Goal: Task Accomplishment & Management: Manage account settings

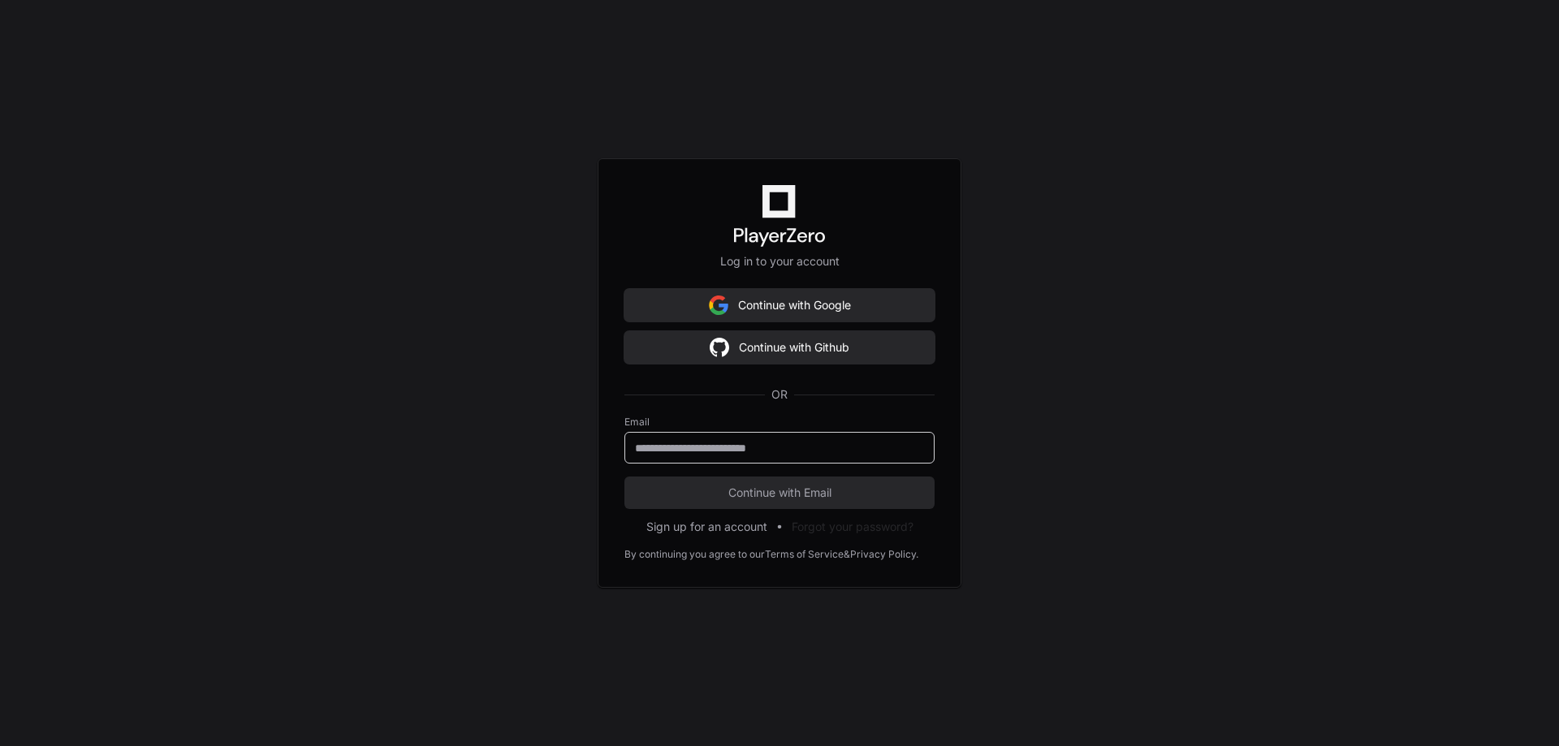
click at [791, 446] on input "email" at bounding box center [779, 448] width 289 height 16
type input "**********"
click at [624, 477] on button "Continue with Email" at bounding box center [779, 493] width 310 height 32
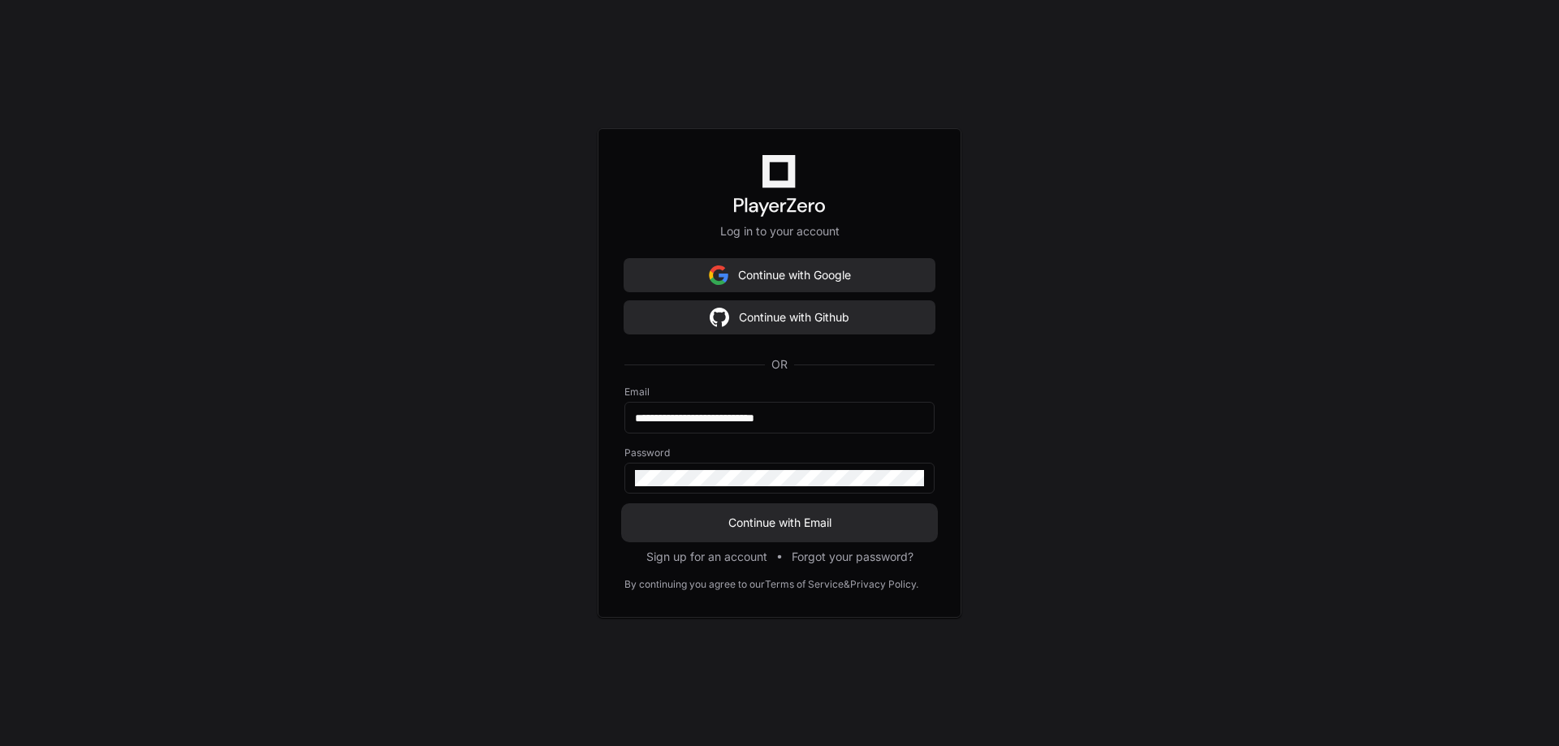
click at [797, 520] on span "Continue with Email" at bounding box center [779, 523] width 310 height 16
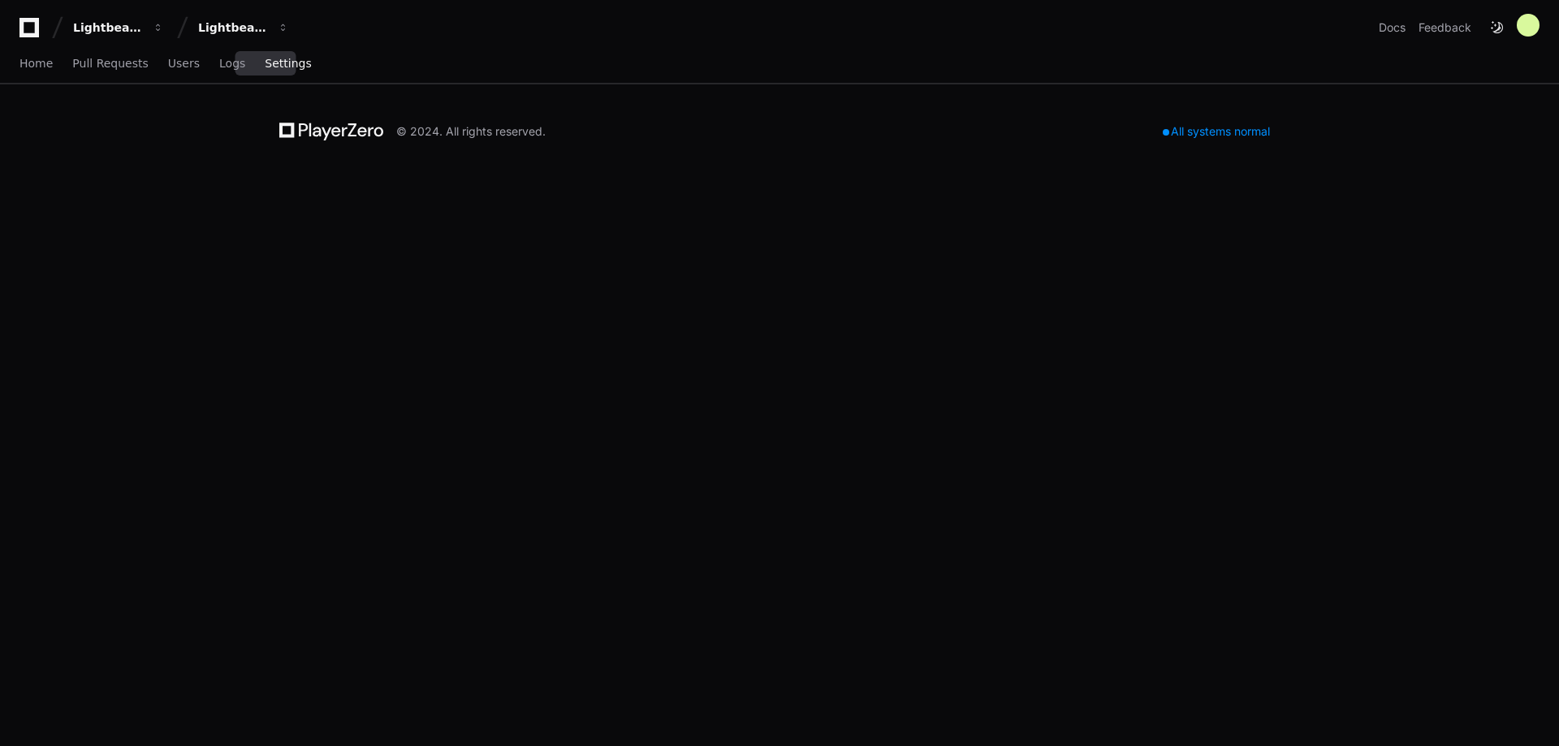
click at [265, 58] on span "Settings" at bounding box center [288, 63] width 46 height 10
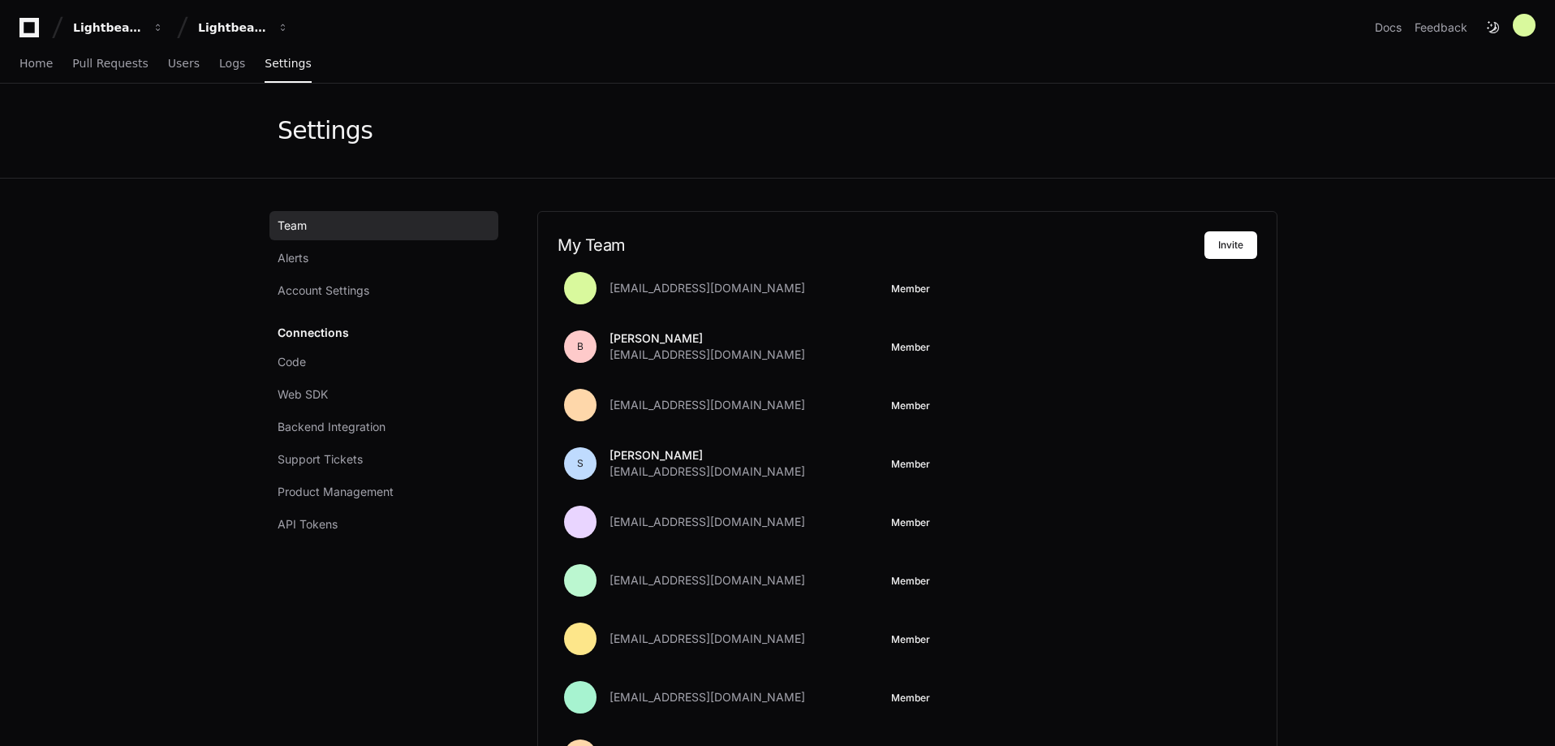
click at [328, 328] on div "Connections Code Web SDK Backend Integration Support Tickets Product Management…" at bounding box center [384, 428] width 229 height 221
click at [318, 459] on span "Support Tickets" at bounding box center [320, 459] width 85 height 16
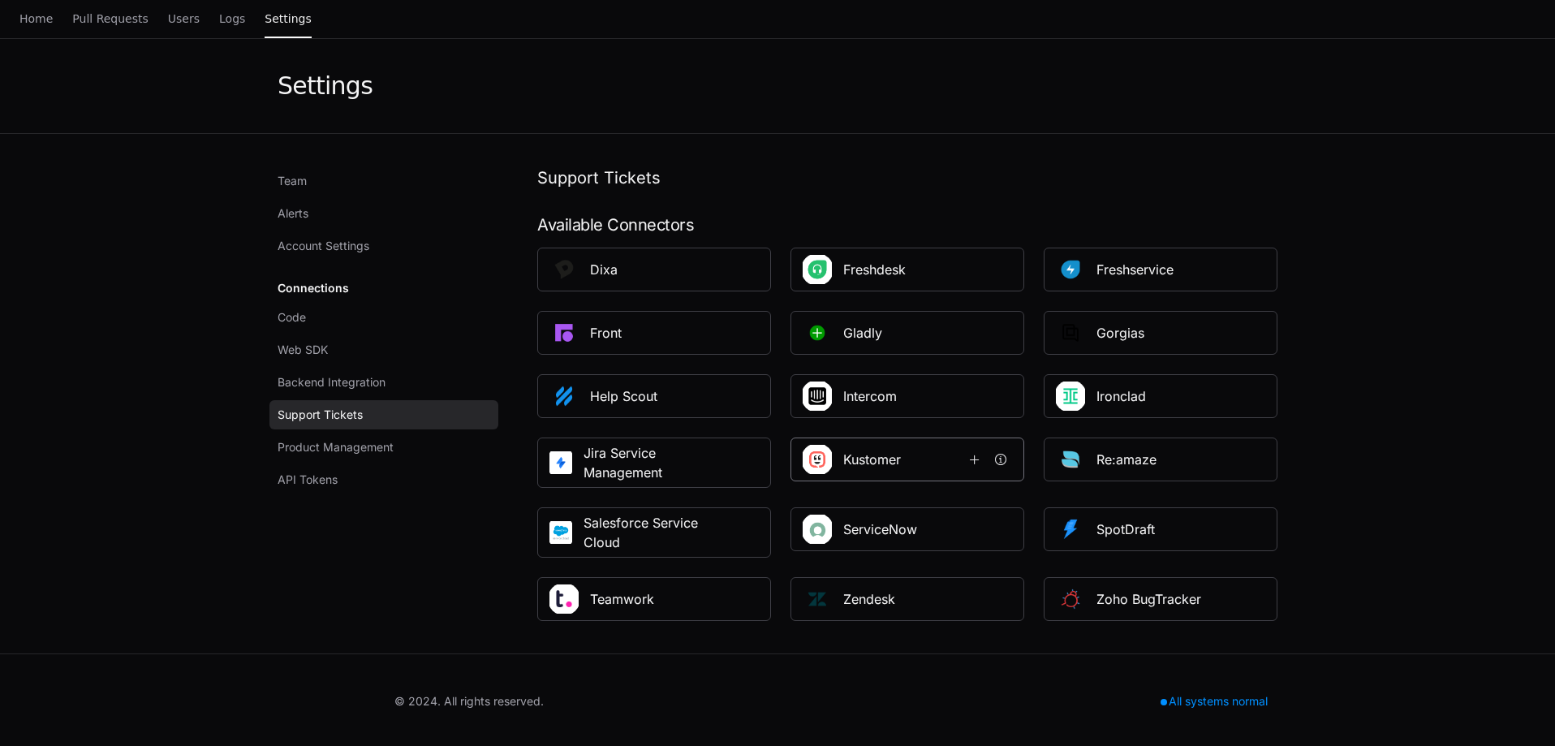
scroll to position [47, 0]
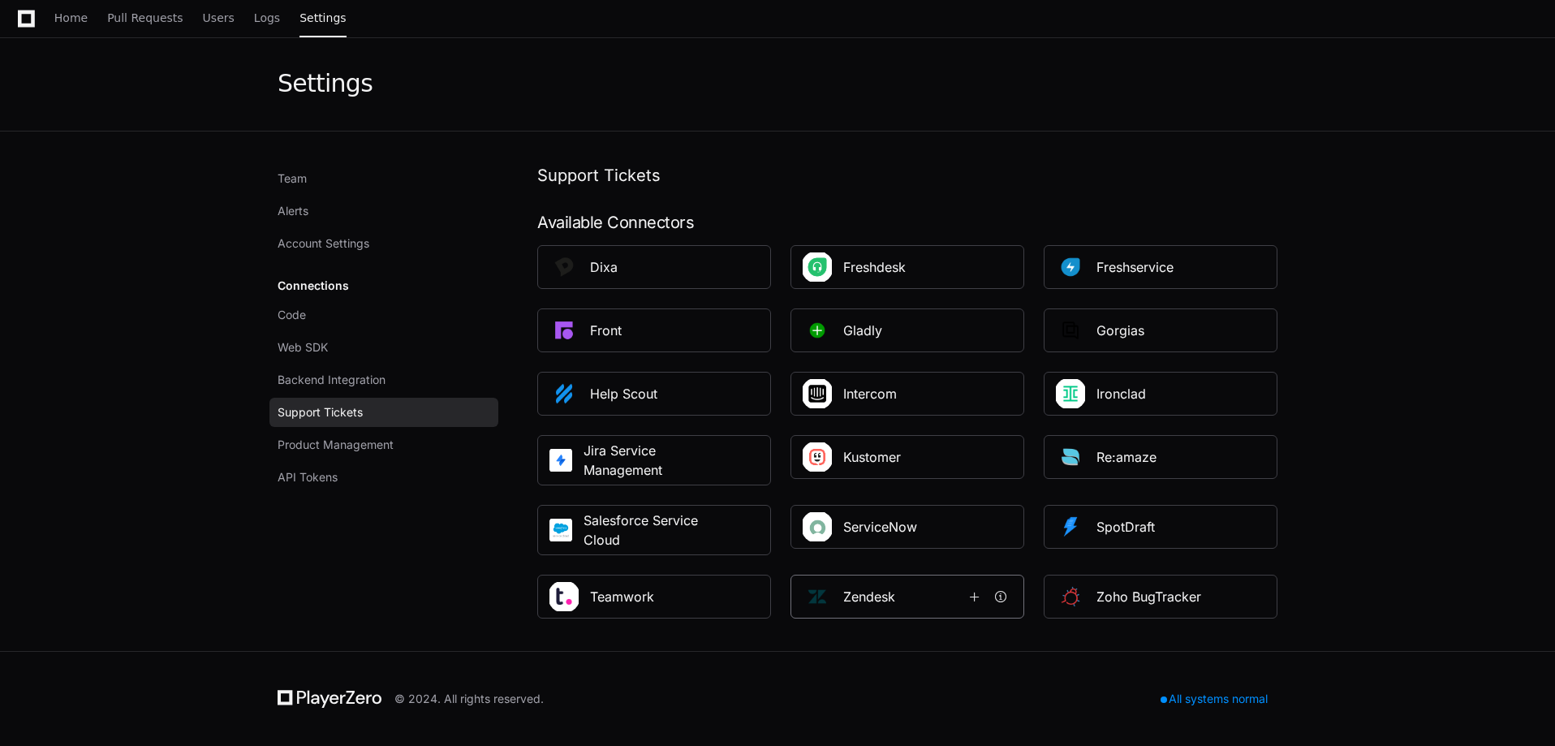
click at [899, 588] on h1 "Zendesk" at bounding box center [902, 596] width 119 height 19
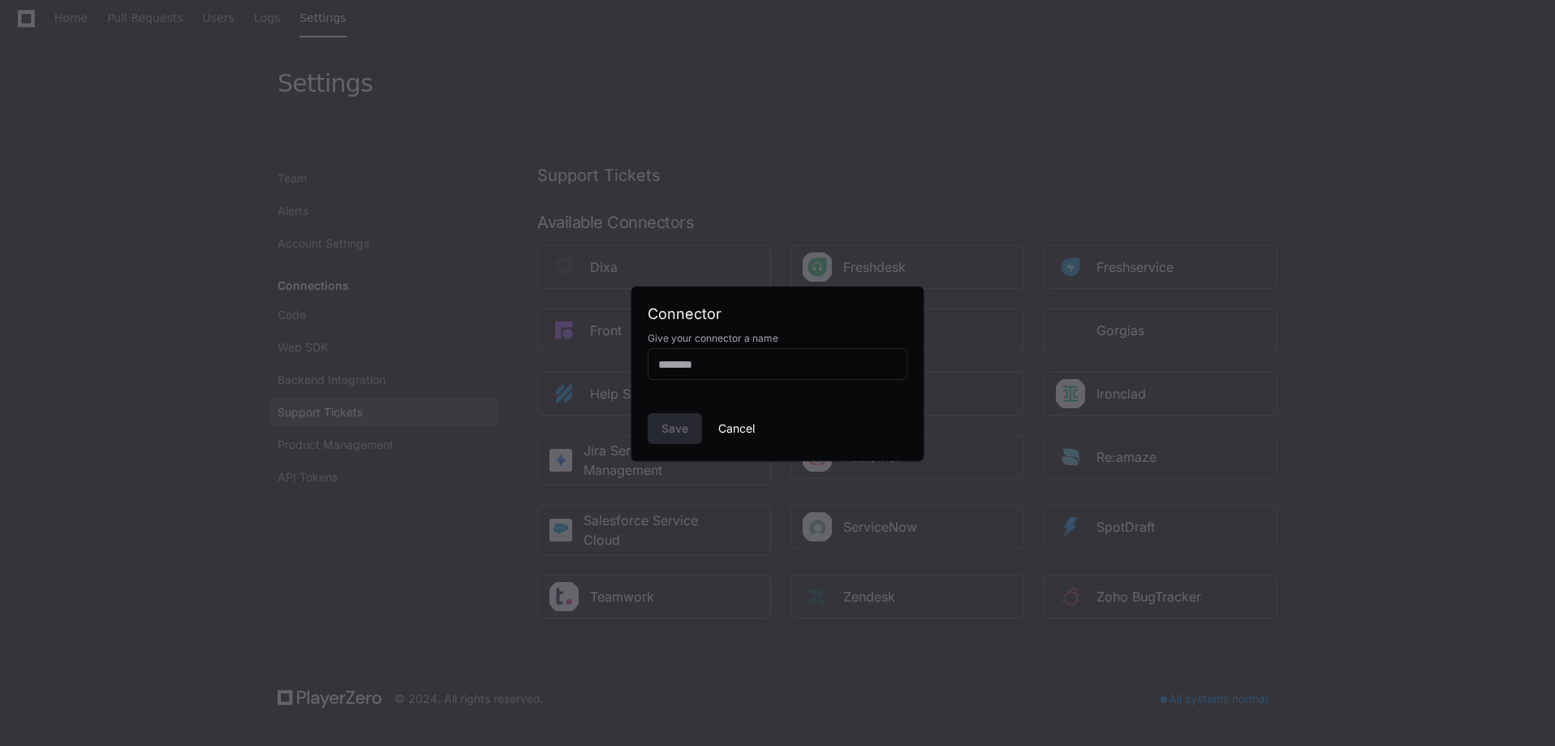
click at [740, 430] on button "Cancel" at bounding box center [736, 428] width 37 height 31
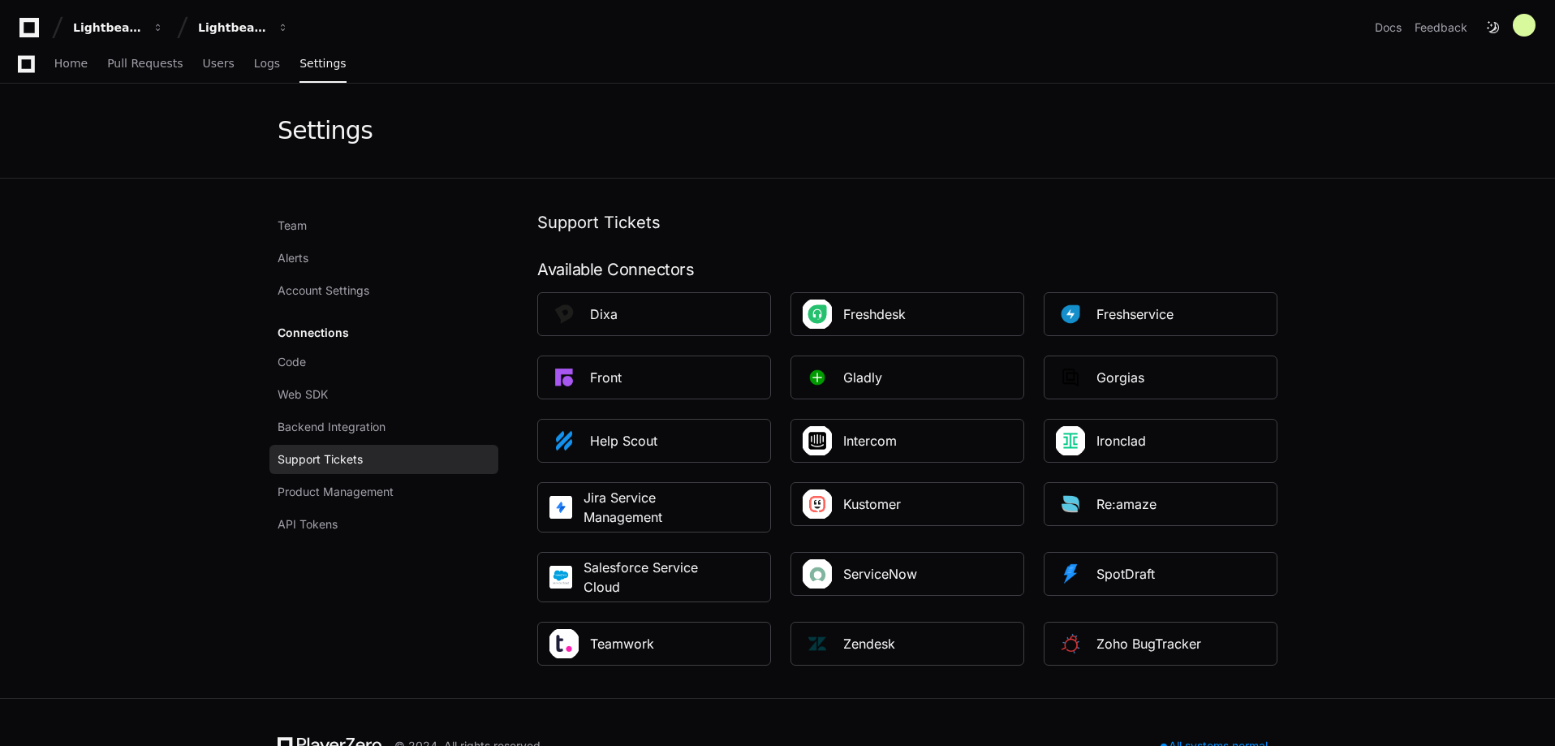
scroll to position [47, 0]
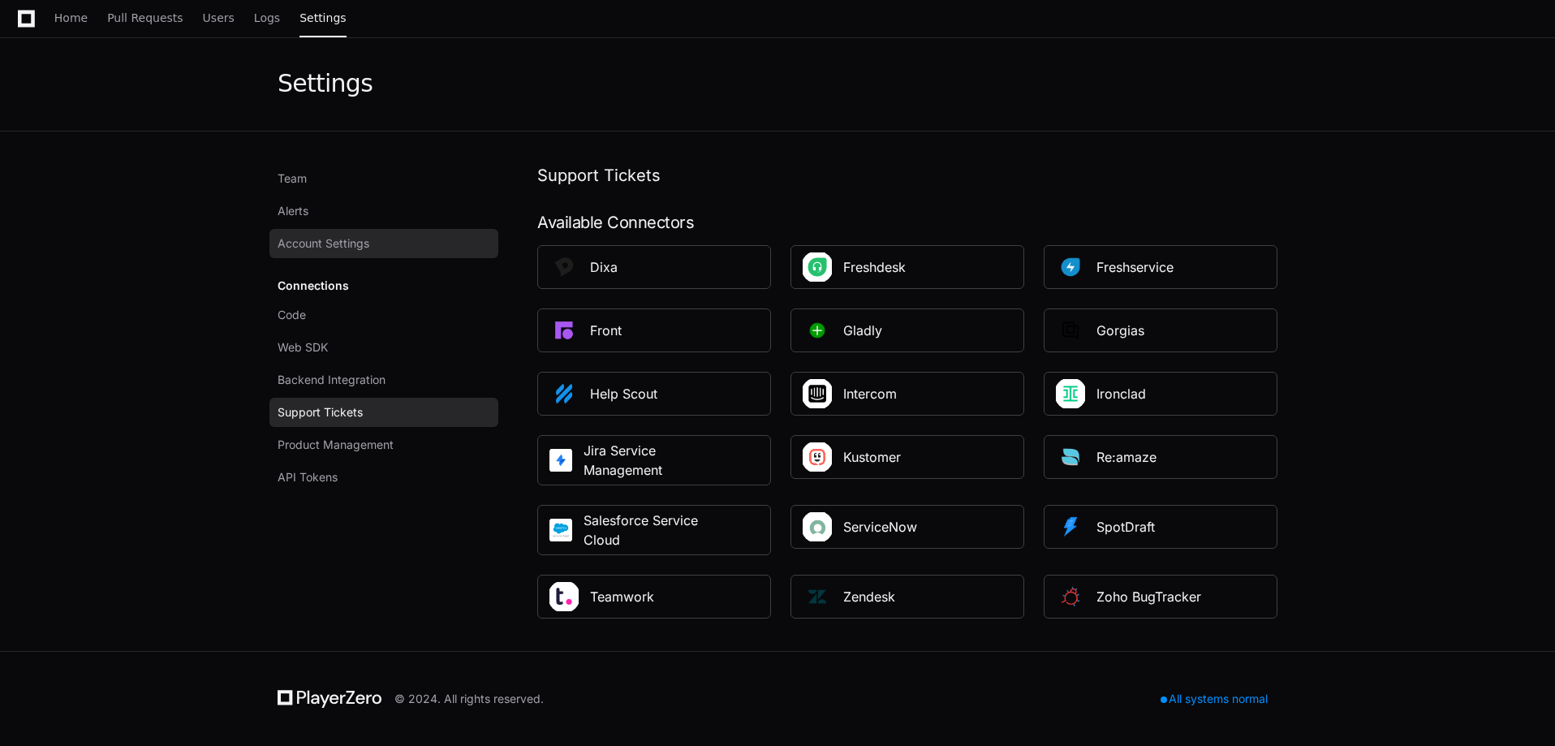
click at [309, 245] on span "Account Settings" at bounding box center [324, 243] width 92 height 16
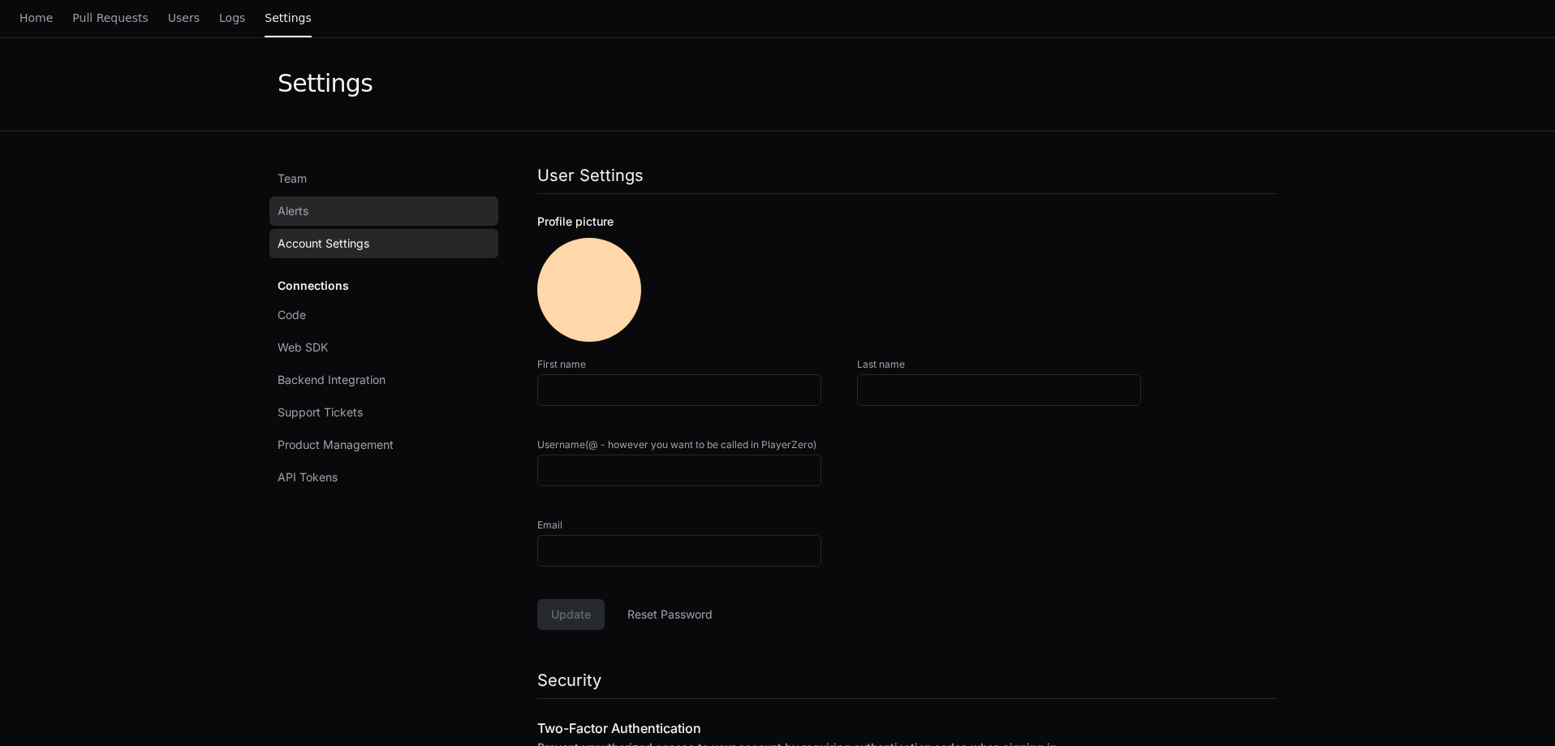
type input "*********"
type input "**********"
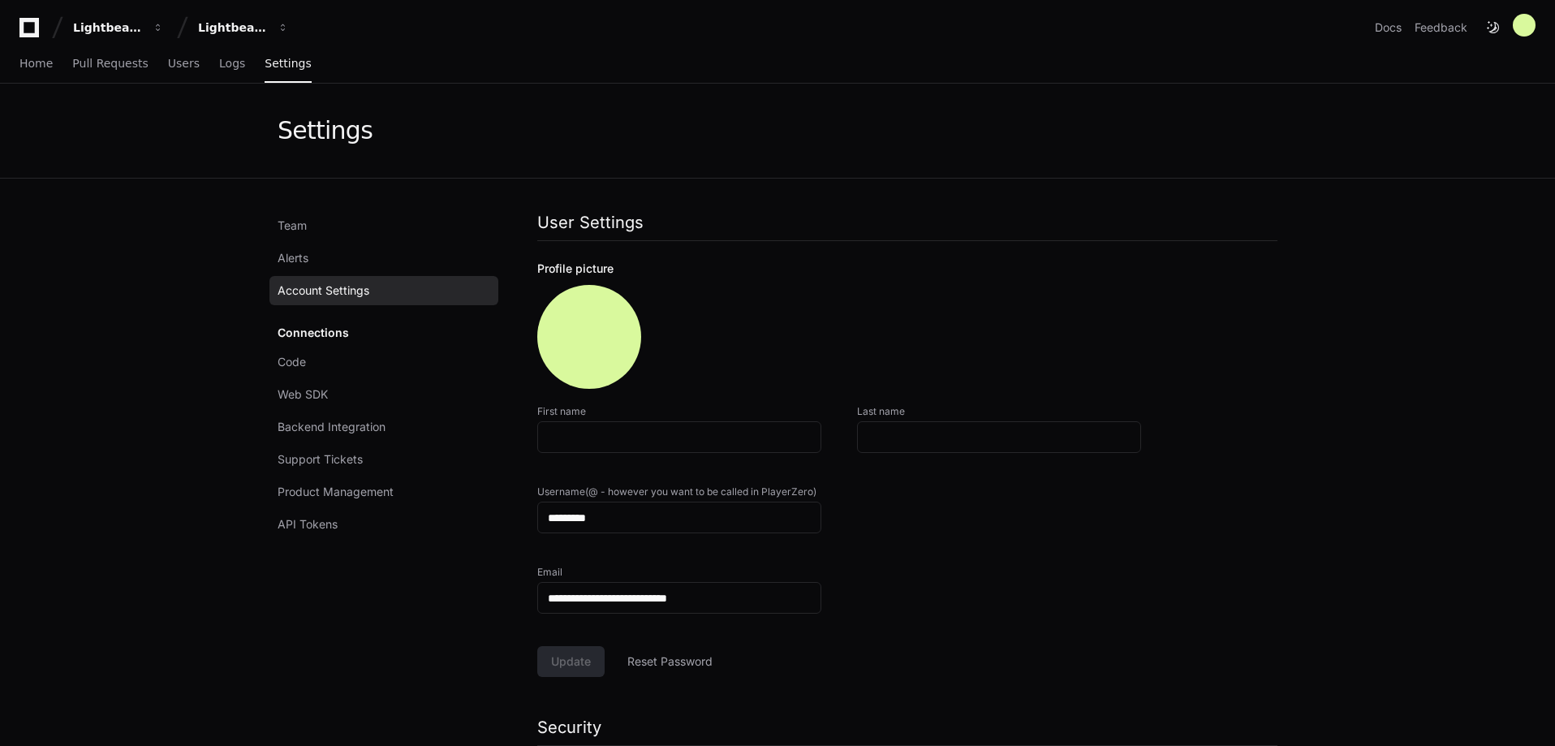
click at [320, 339] on div "Connections Code Web SDK Backend Integration Support Tickets Product Management…" at bounding box center [384, 428] width 229 height 221
click at [300, 361] on span "Code" at bounding box center [292, 362] width 28 height 16
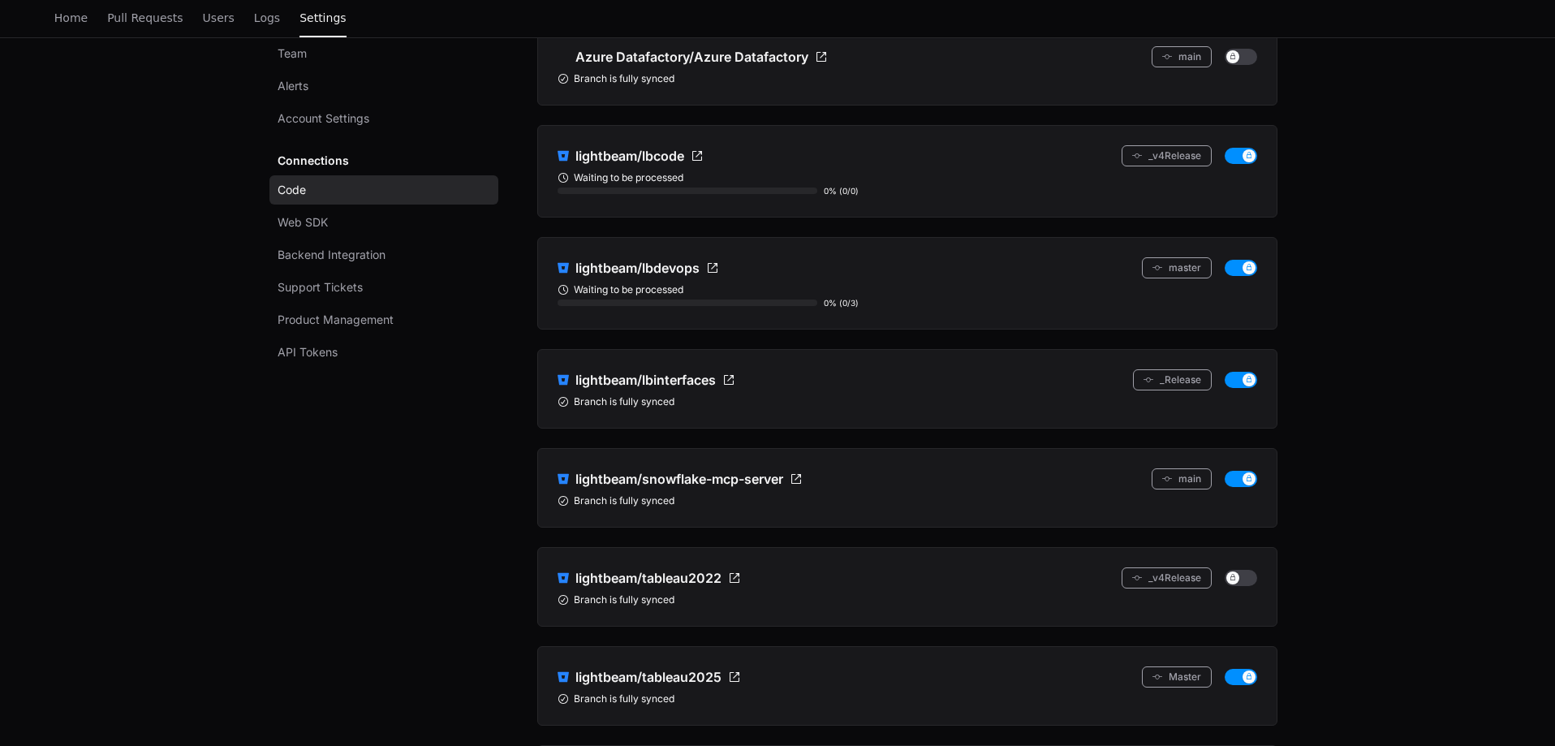
scroll to position [223, 0]
click at [347, 290] on span "Support Tickets" at bounding box center [320, 287] width 85 height 16
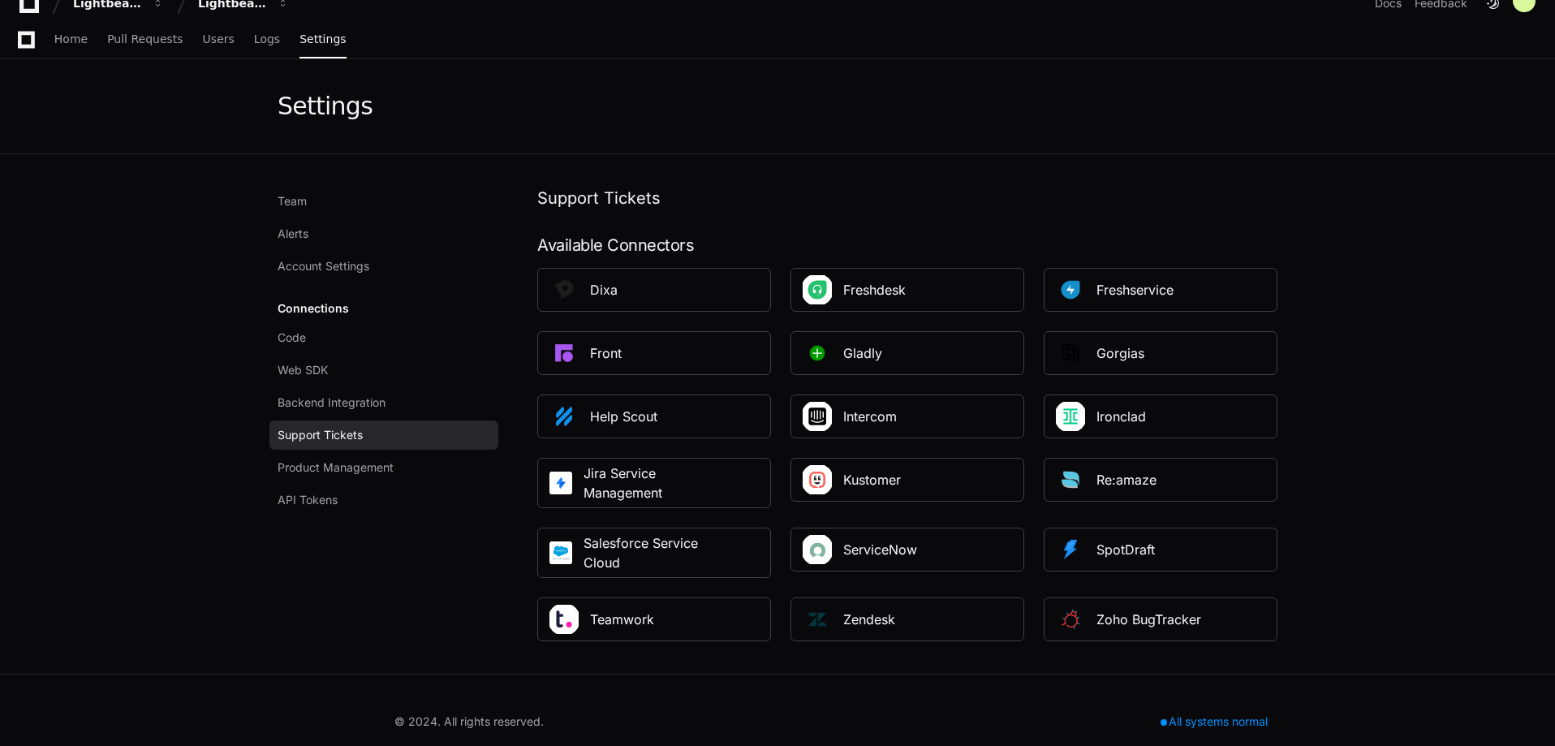
scroll to position [47, 0]
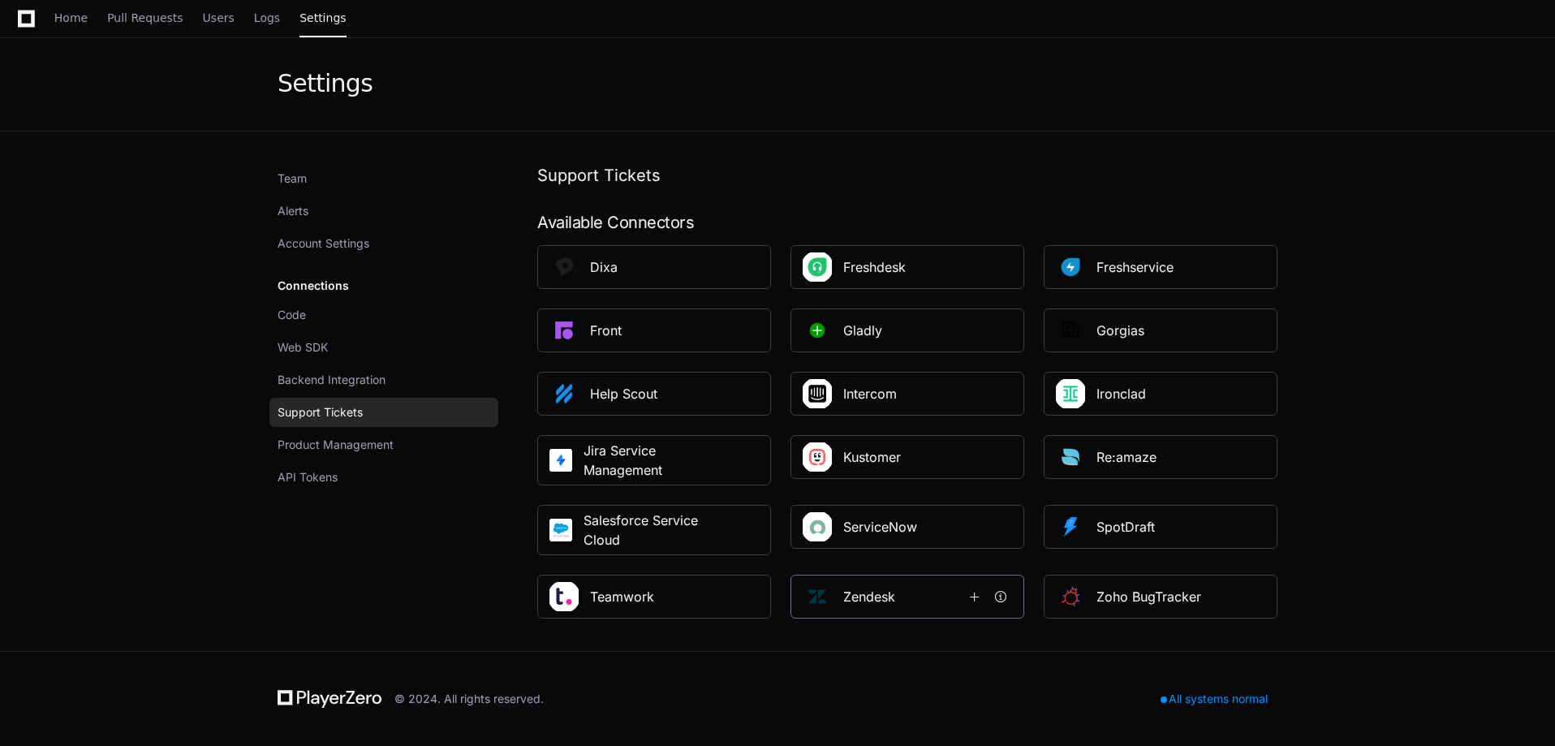
click at [863, 596] on div "Zendesk" at bounding box center [869, 596] width 52 height 19
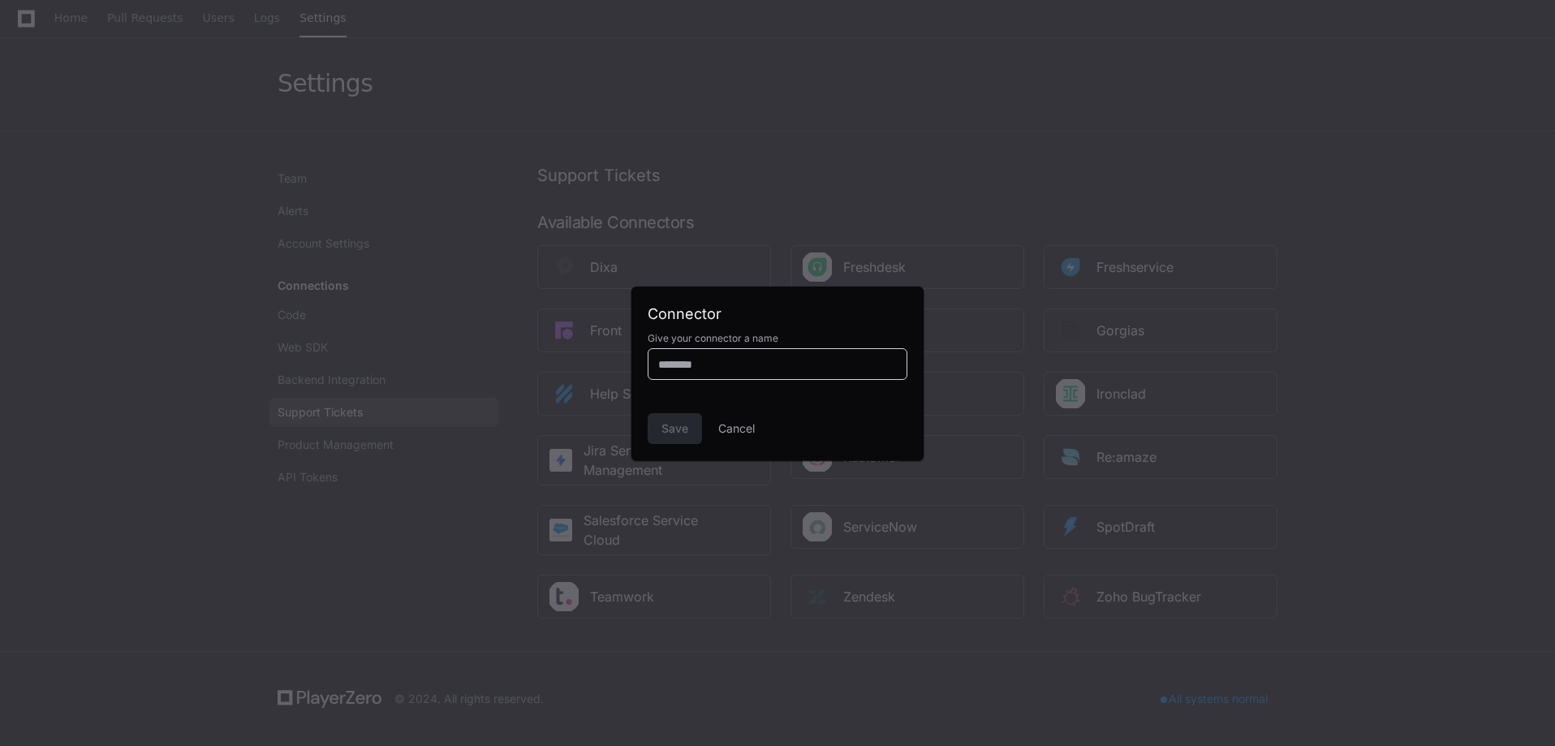
drag, startPoint x: 731, startPoint y: 366, endPoint x: 576, endPoint y: 360, distance: 155.2
click at [576, 360] on div "Connector Give your connector a name Save Cancel" at bounding box center [777, 373] width 1555 height 746
type input "**********"
click at [677, 425] on span "Save" at bounding box center [675, 429] width 27 height 16
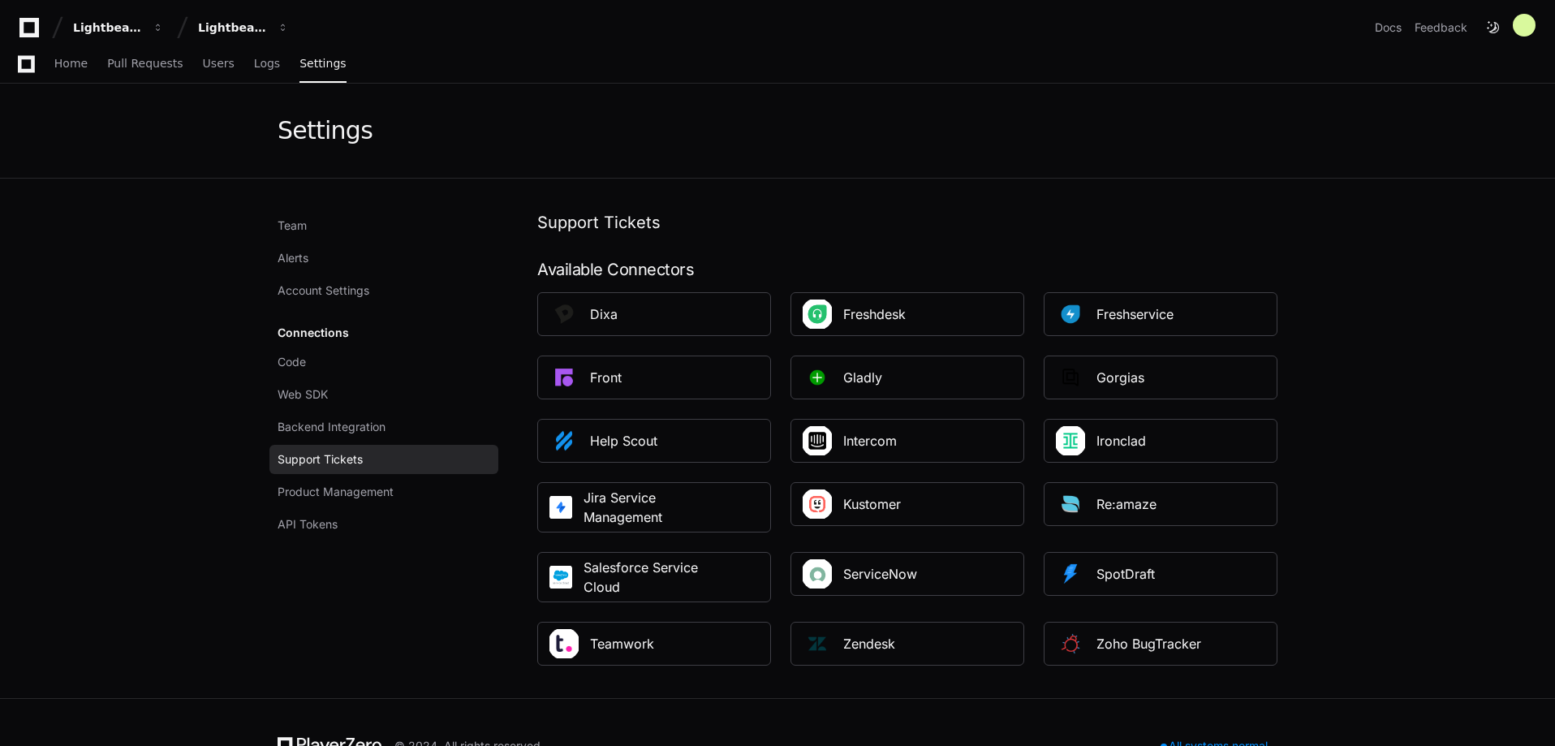
scroll to position [47, 0]
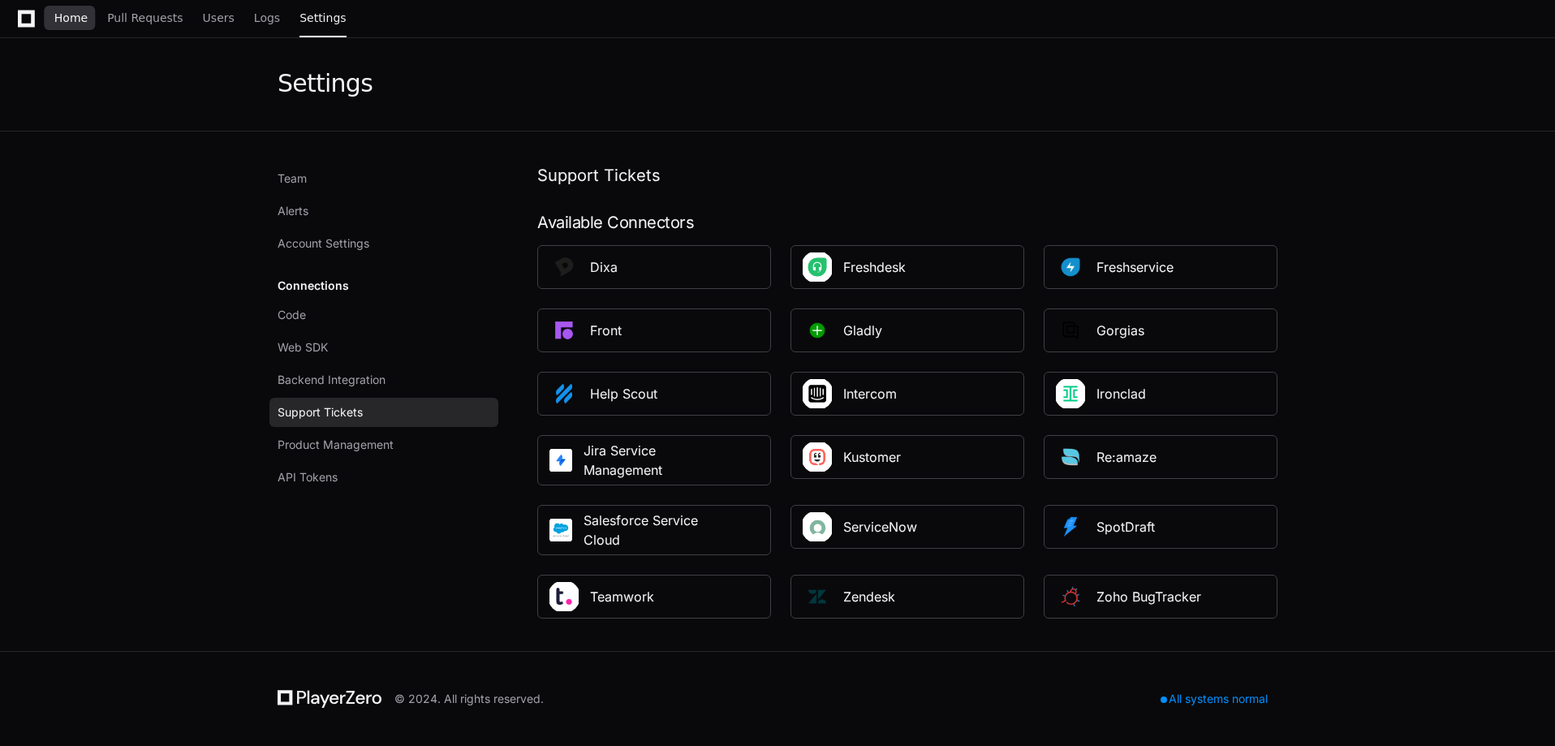
click at [58, 13] on span "Home" at bounding box center [70, 18] width 33 height 10
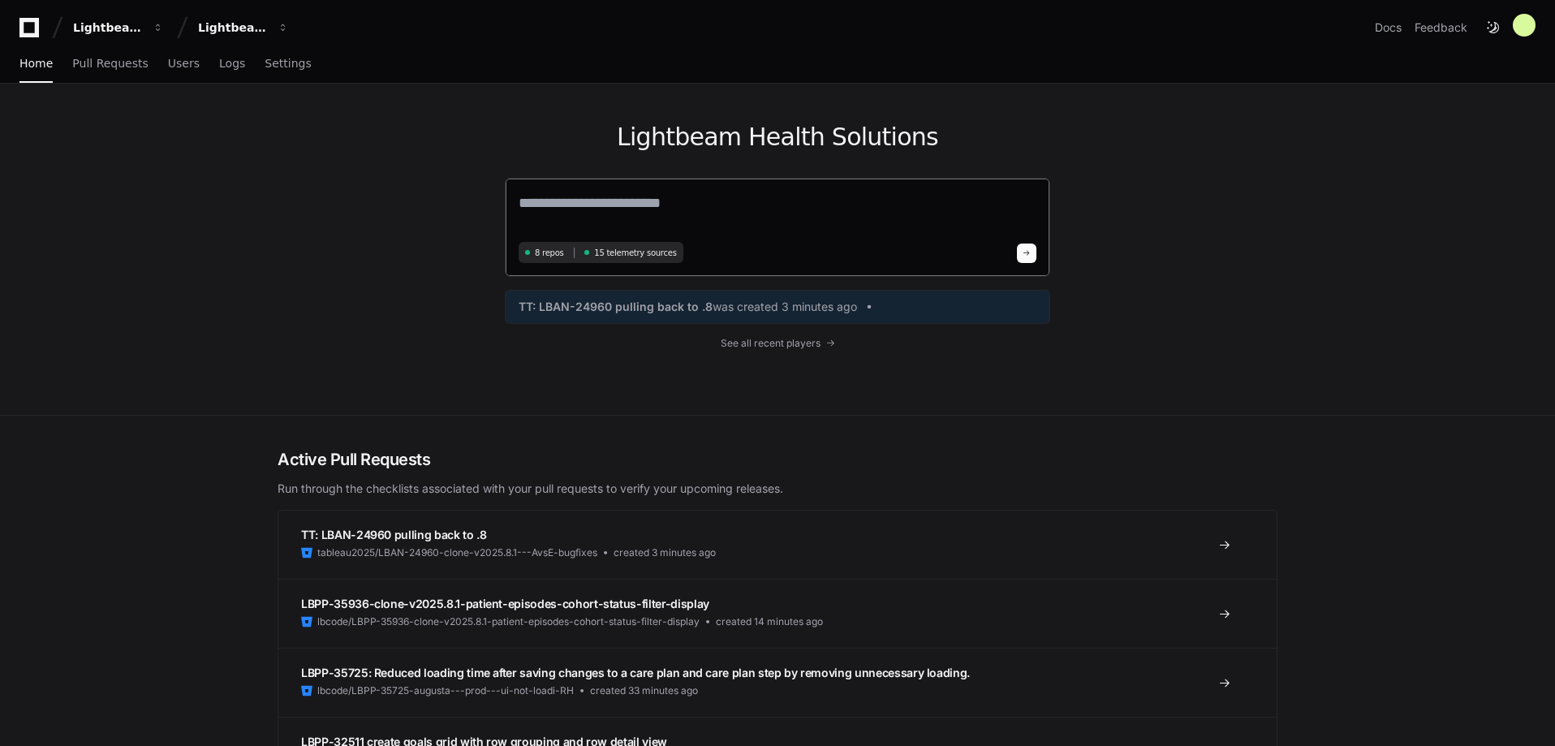
click at [617, 205] on textarea at bounding box center [778, 214] width 518 height 45
click at [586, 202] on textarea at bounding box center [778, 214] width 518 height 45
type textarea "**********"
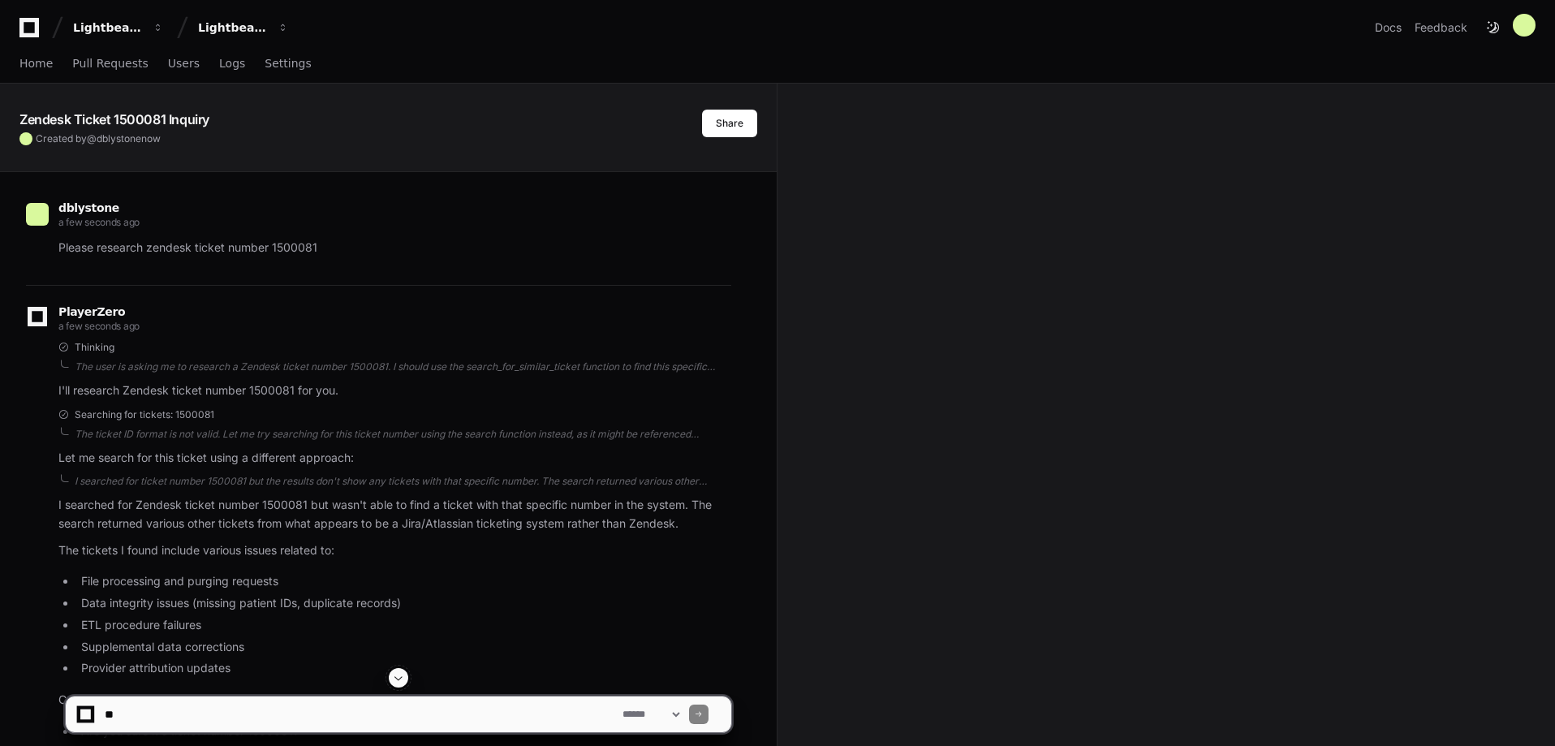
click at [349, 713] on textarea at bounding box center [360, 715] width 518 height 36
type textarea "**********"
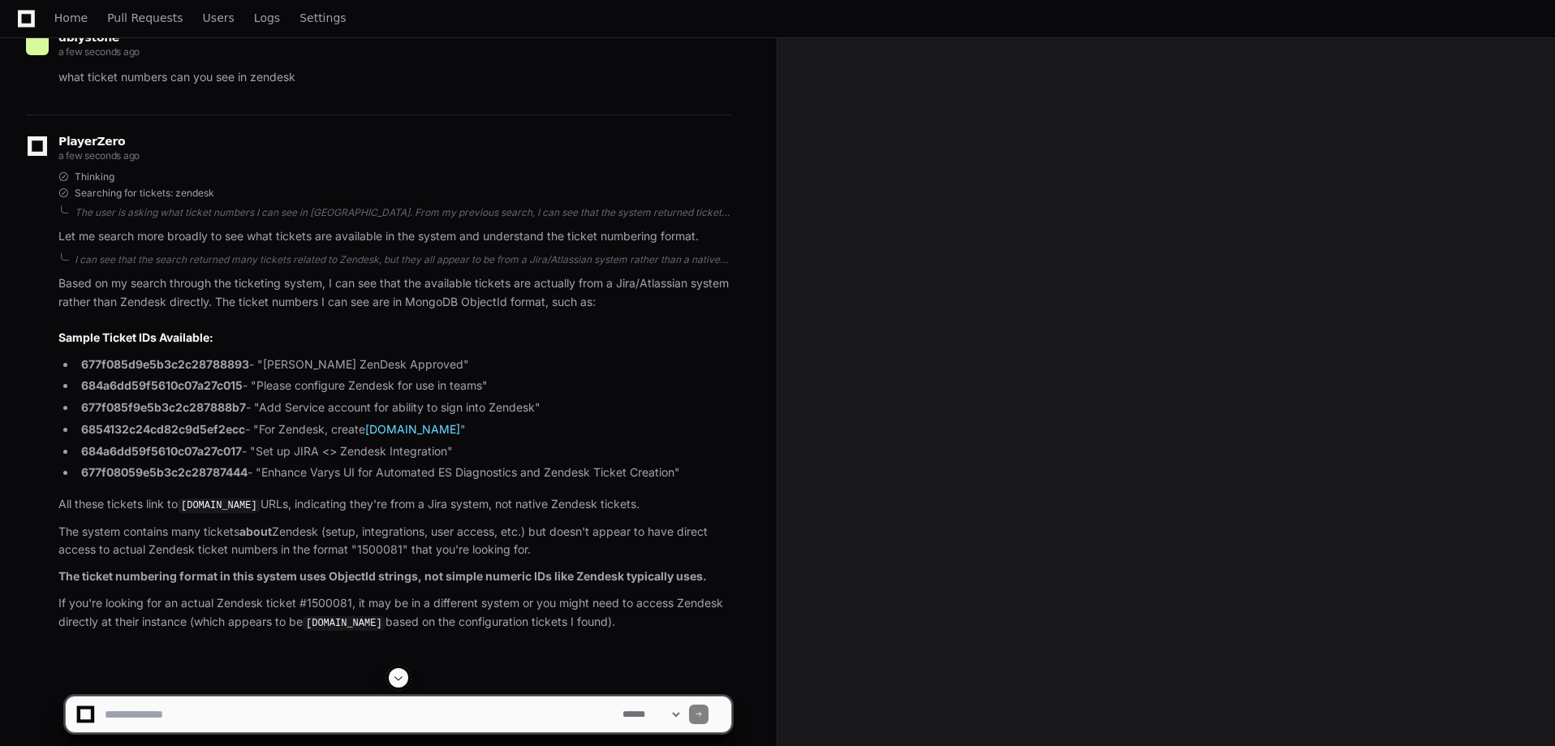
scroll to position [865, 0]
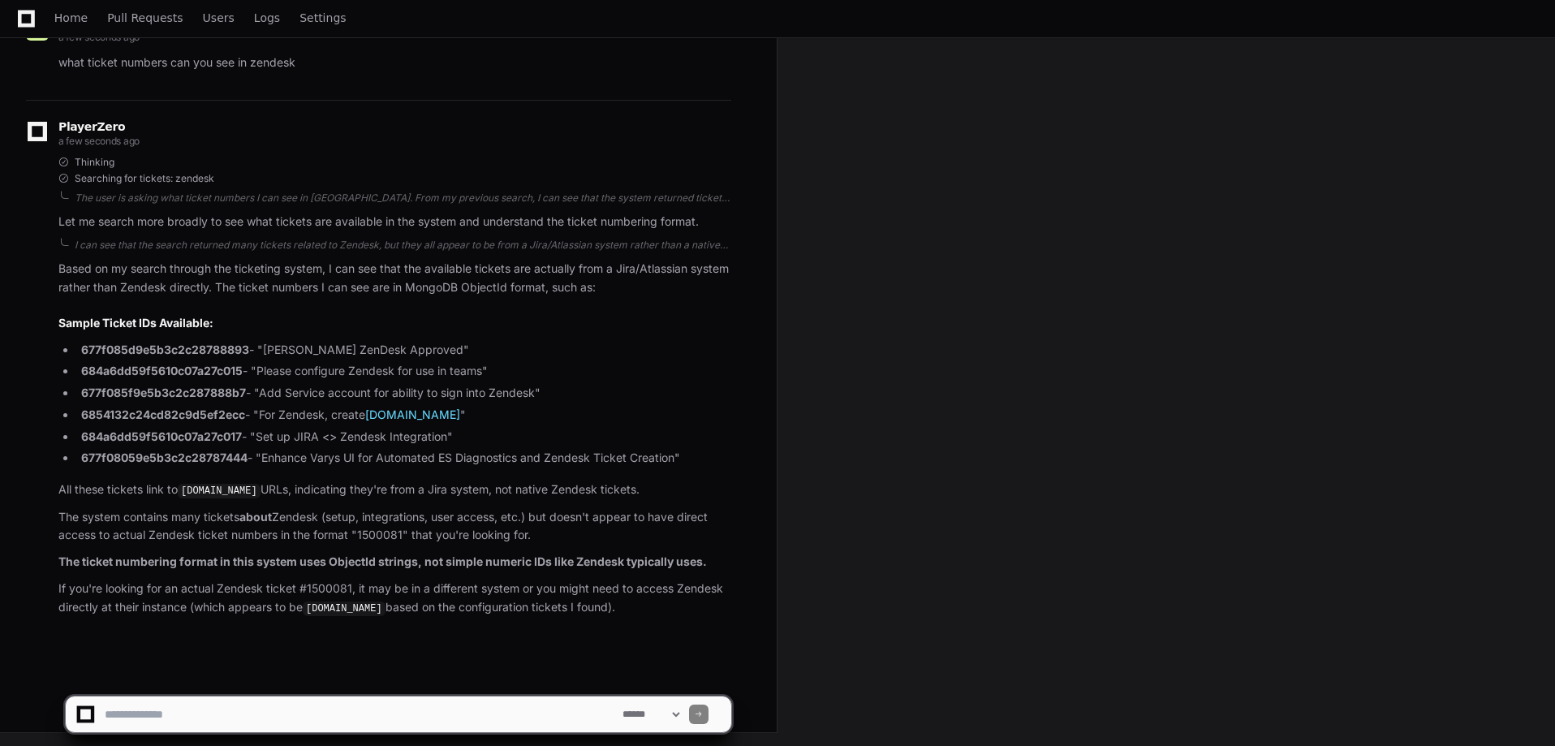
click at [408, 704] on textarea at bounding box center [360, 715] width 518 height 36
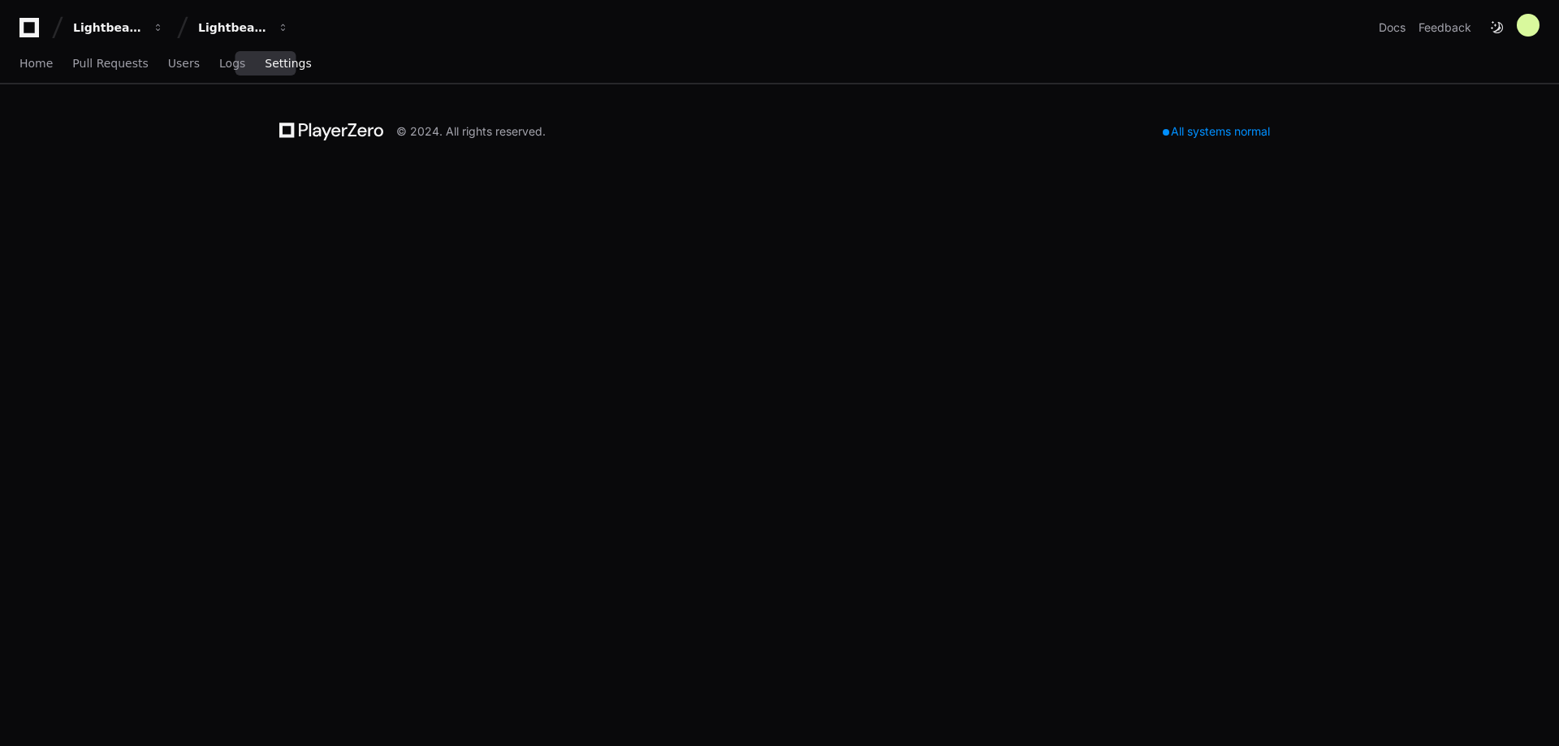
click at [265, 67] on span "Settings" at bounding box center [288, 63] width 46 height 10
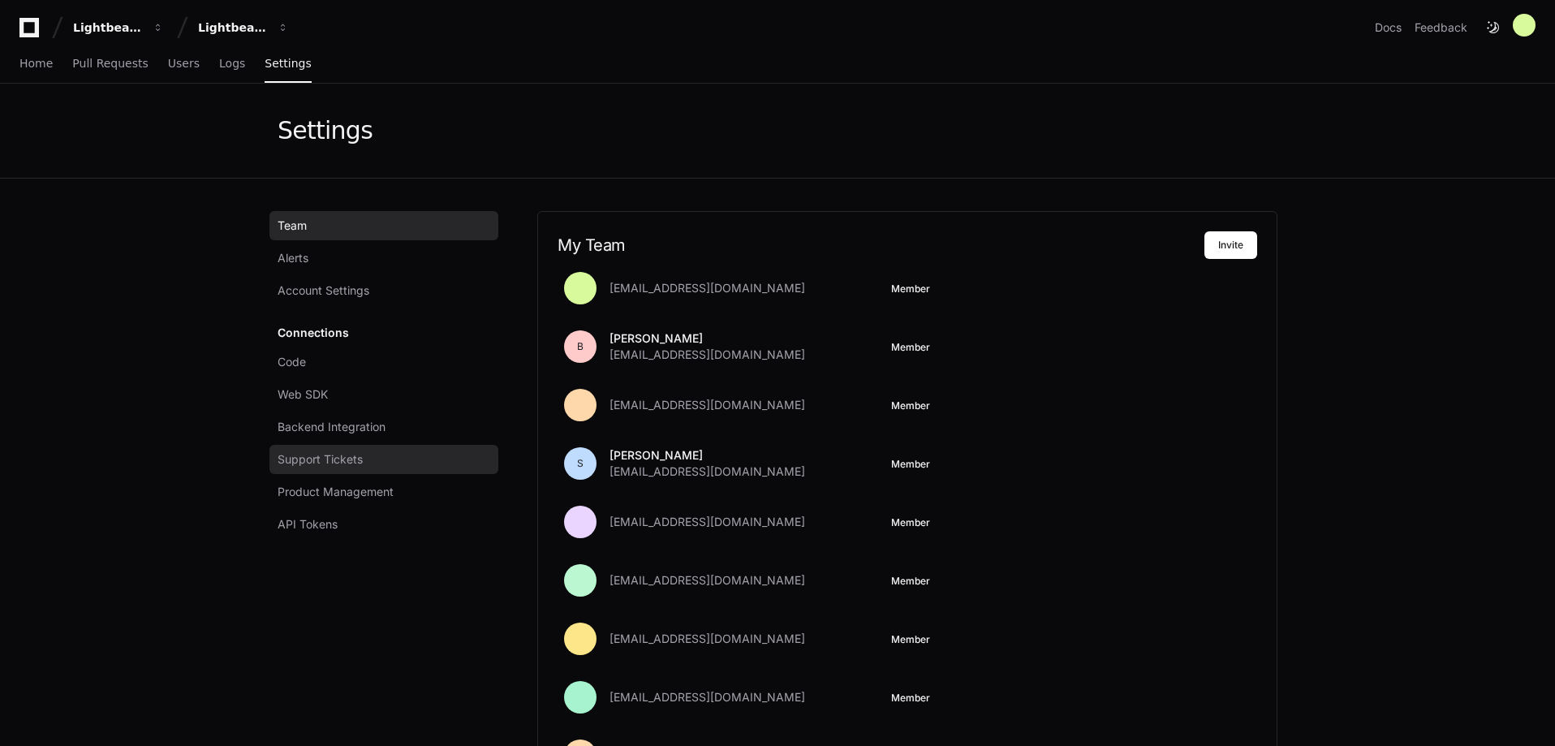
click at [323, 455] on span "Support Tickets" at bounding box center [320, 459] width 85 height 16
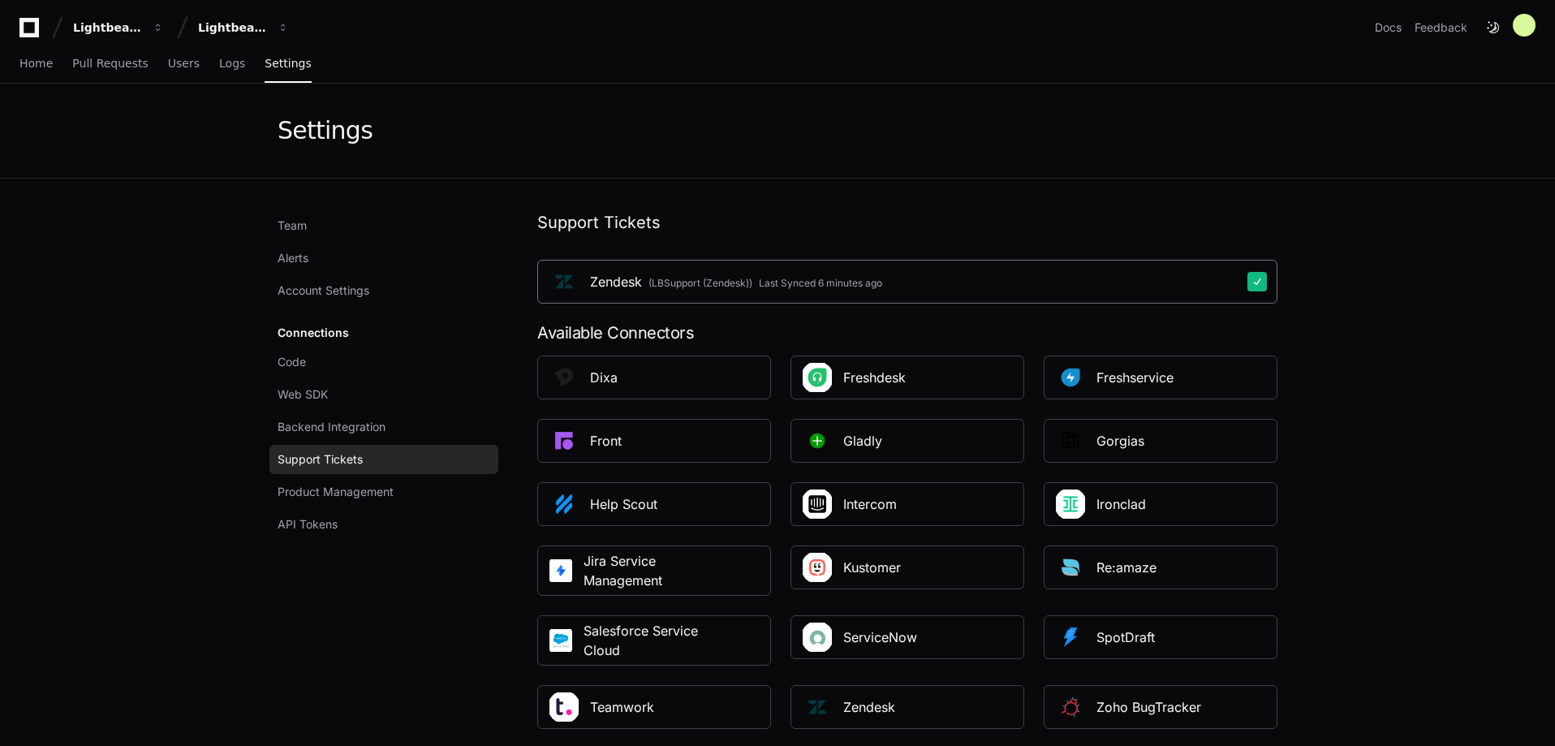
click at [848, 286] on div "Last Synced 6 minutes ago" at bounding box center [820, 283] width 123 height 13
click at [42, 60] on span "Home" at bounding box center [35, 63] width 33 height 10
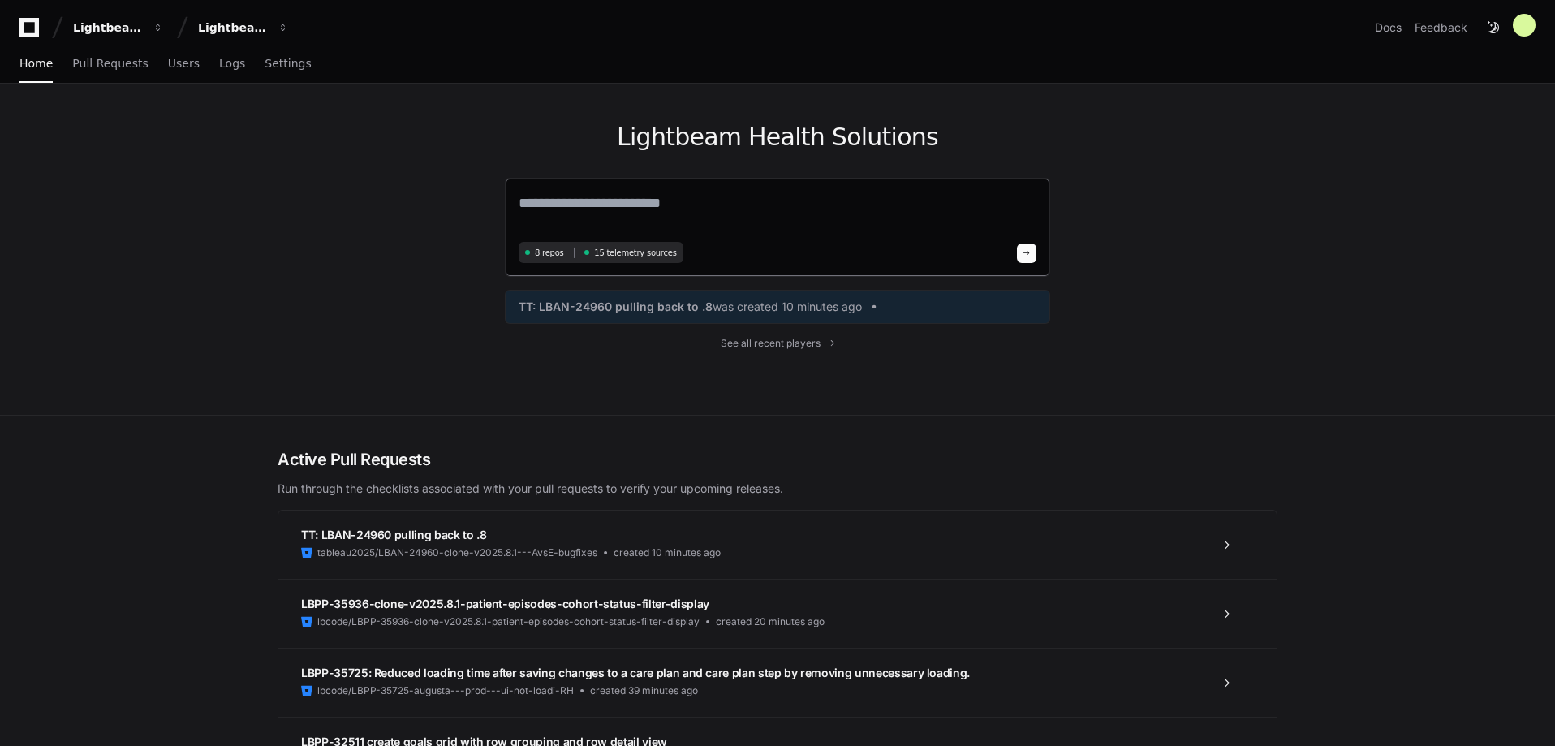
click at [588, 208] on textarea at bounding box center [778, 214] width 518 height 45
paste textarea "**********"
type textarea "**********"
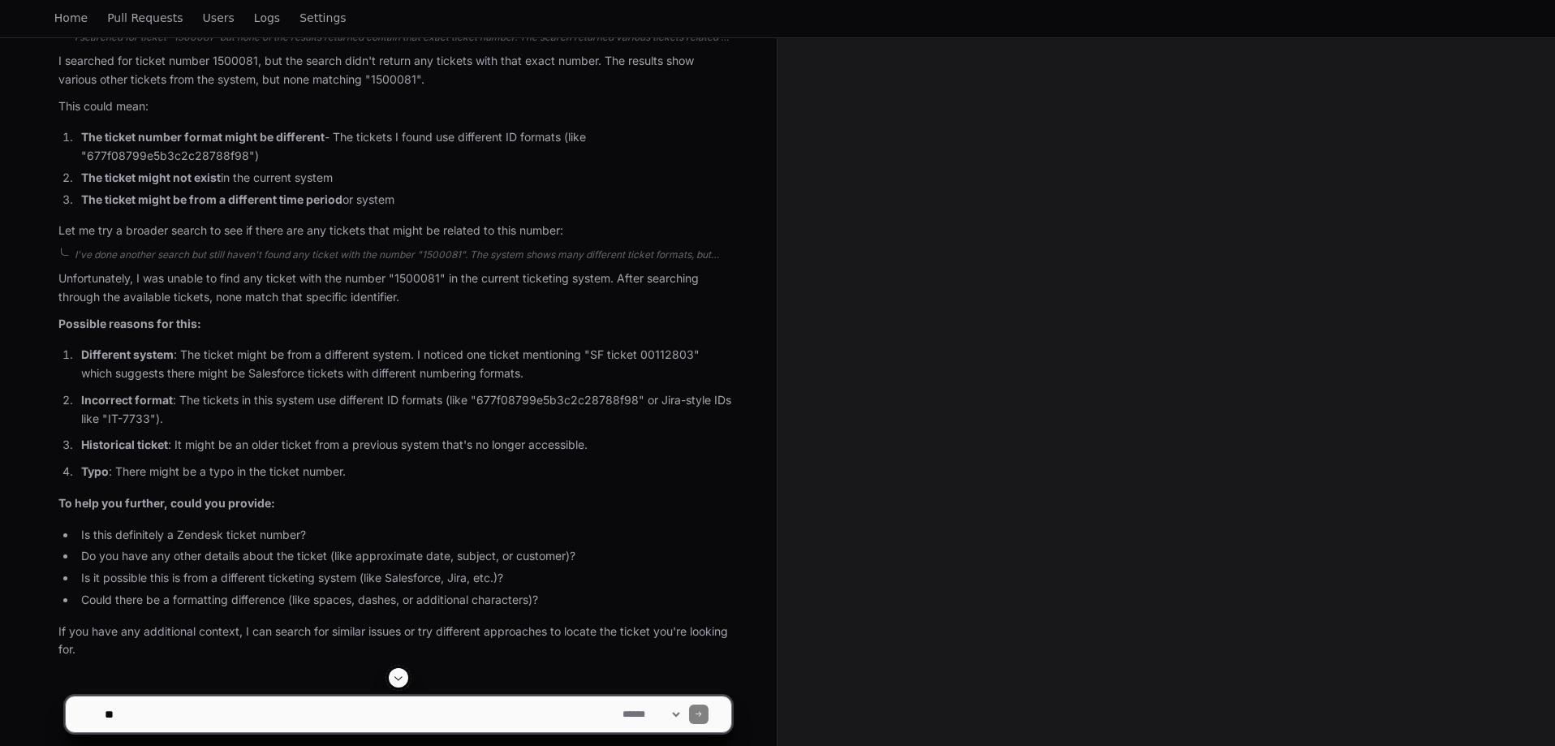
scroll to position [506, 0]
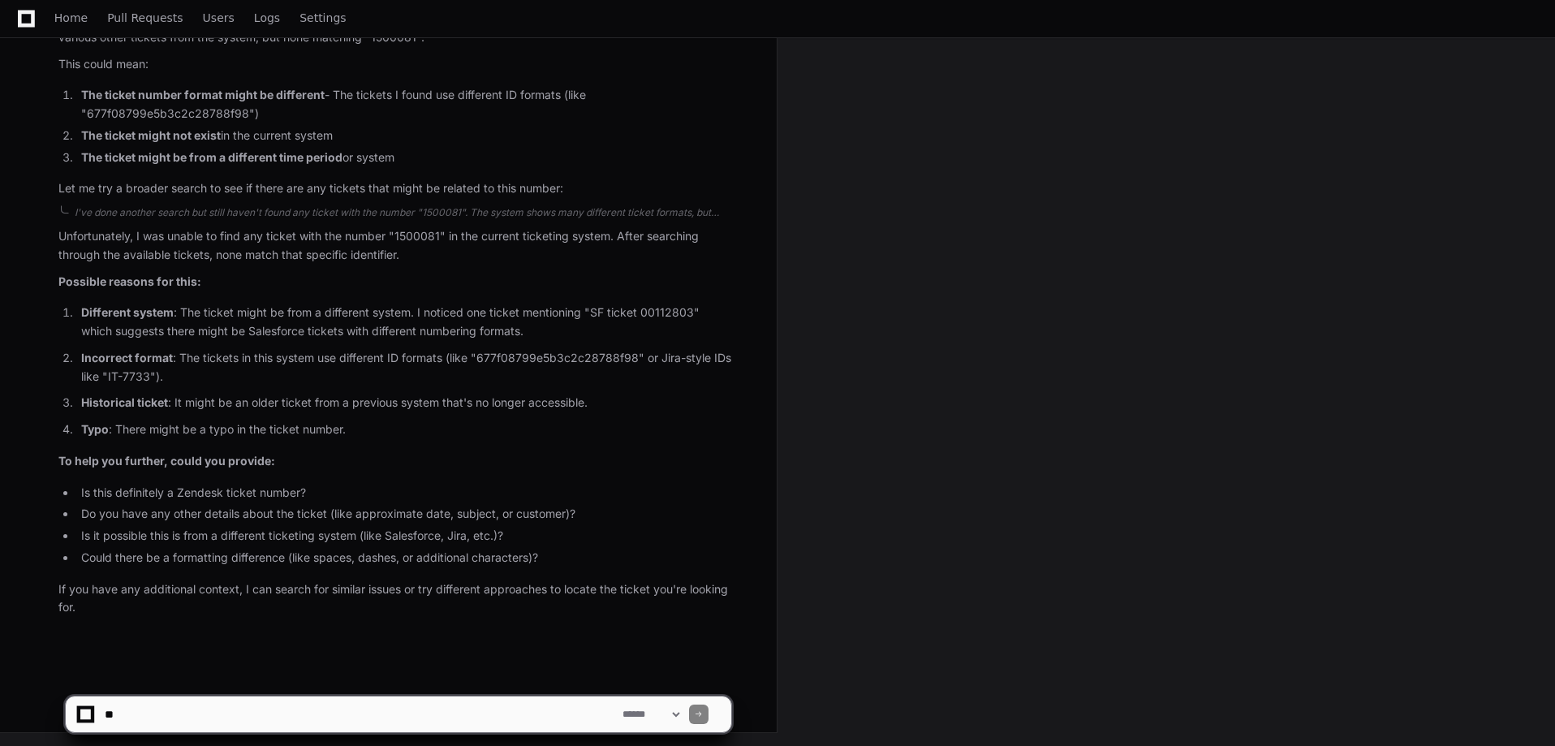
drag, startPoint x: 268, startPoint y: 706, endPoint x: 278, endPoint y: 692, distance: 16.9
click at [269, 706] on textarea at bounding box center [360, 715] width 518 height 36
type textarea "**********"
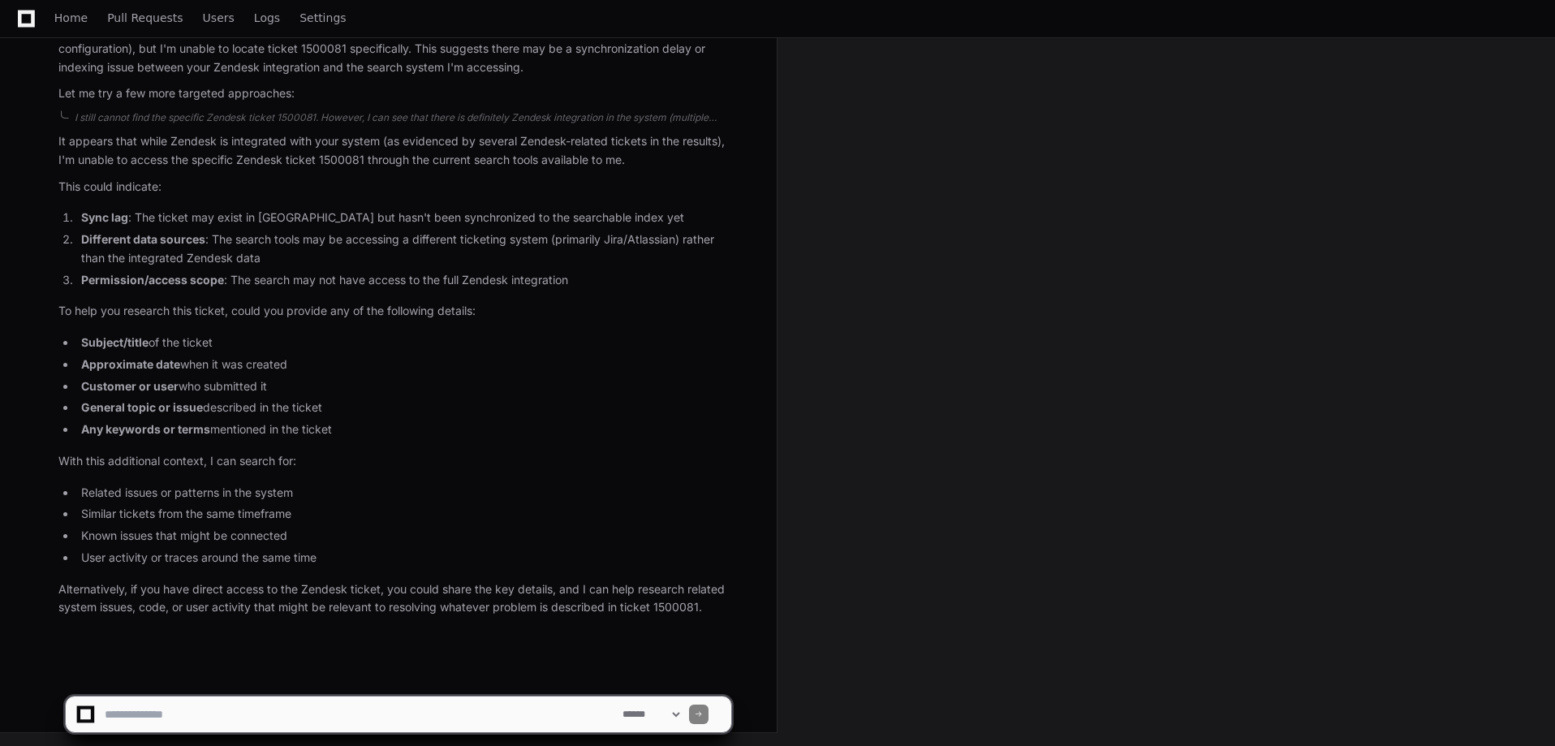
scroll to position [1477, 0]
click at [376, 712] on textarea at bounding box center [360, 715] width 518 height 36
type textarea "**********"
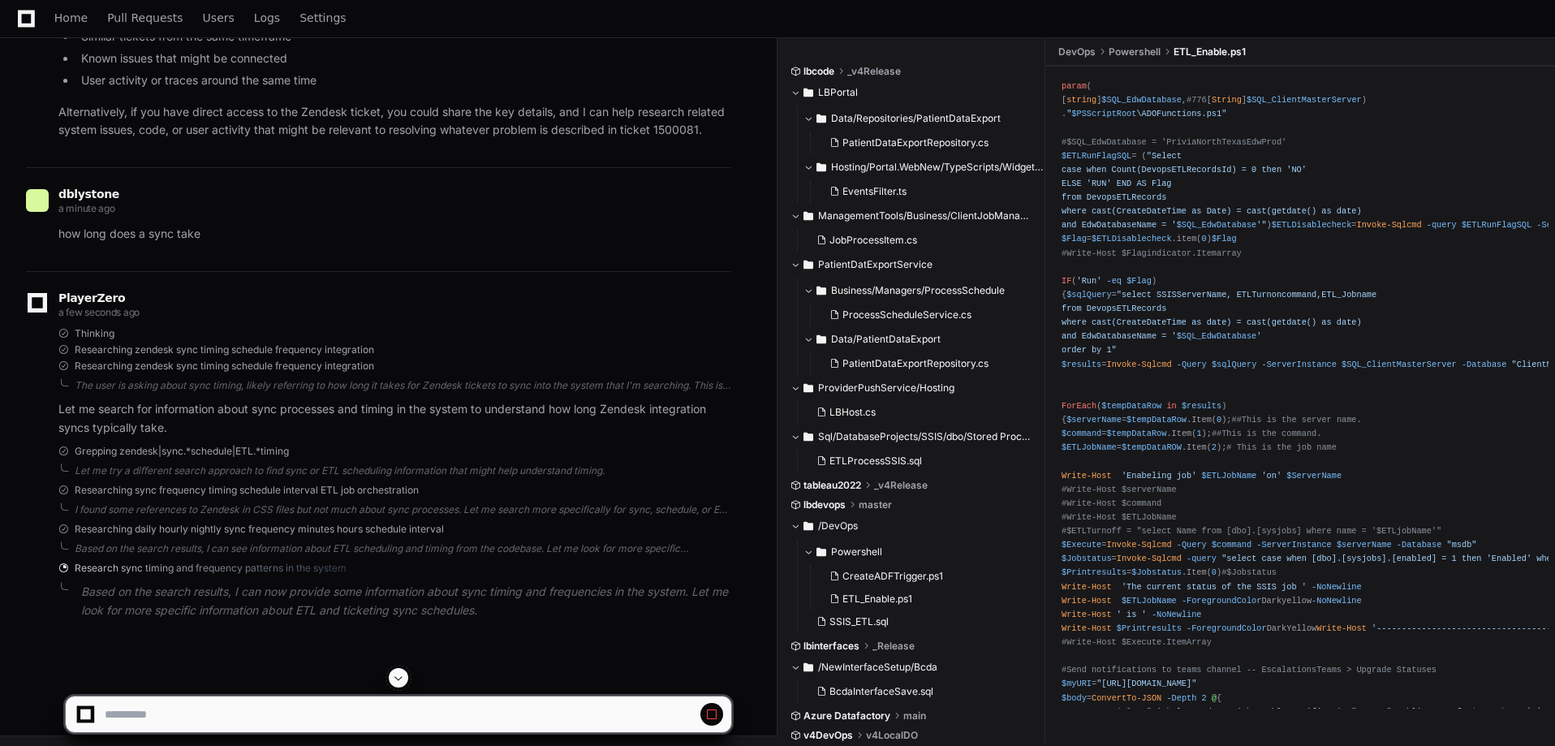
scroll to position [1957, 0]
click at [713, 713] on span at bounding box center [711, 714] width 13 height 13
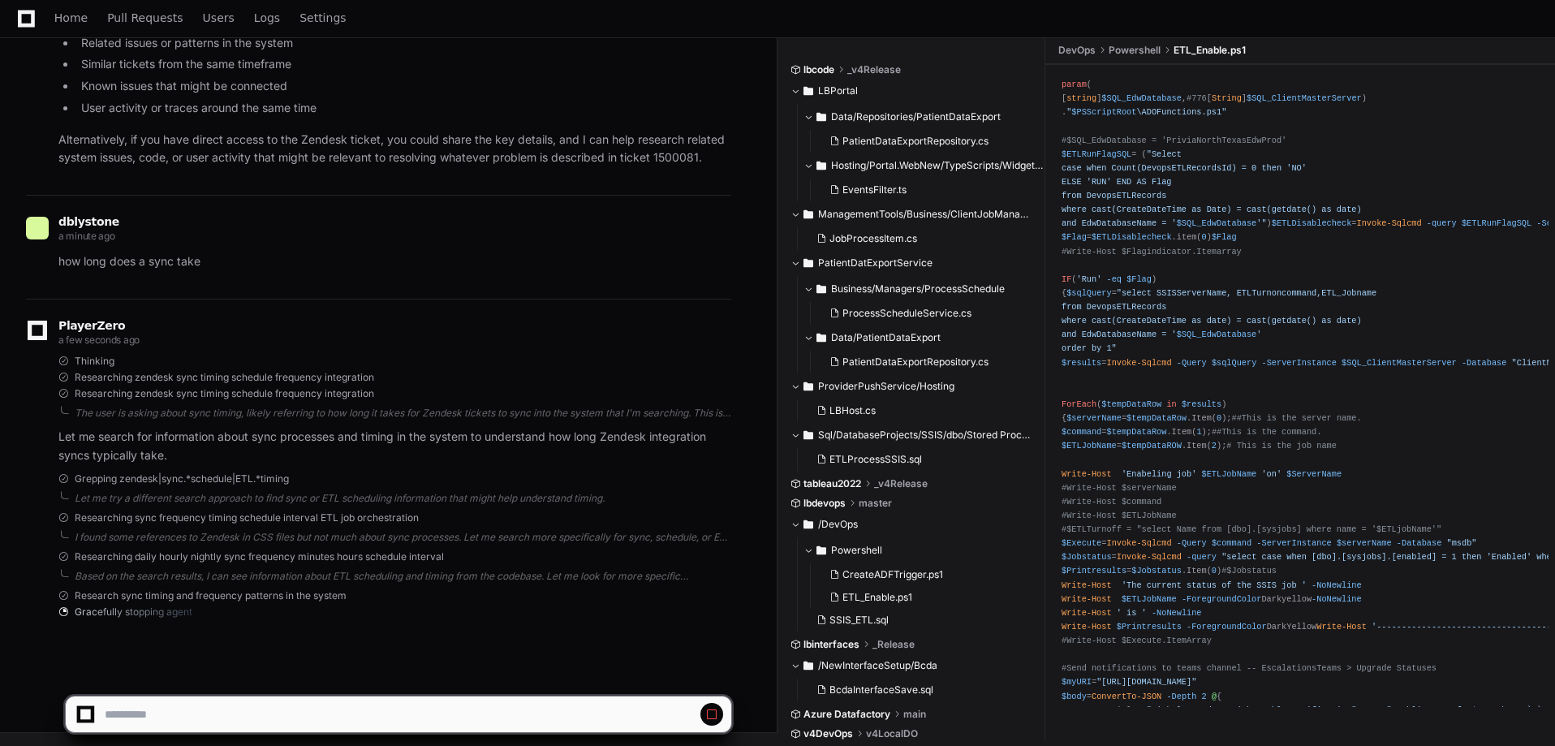
scroll to position [1955, 0]
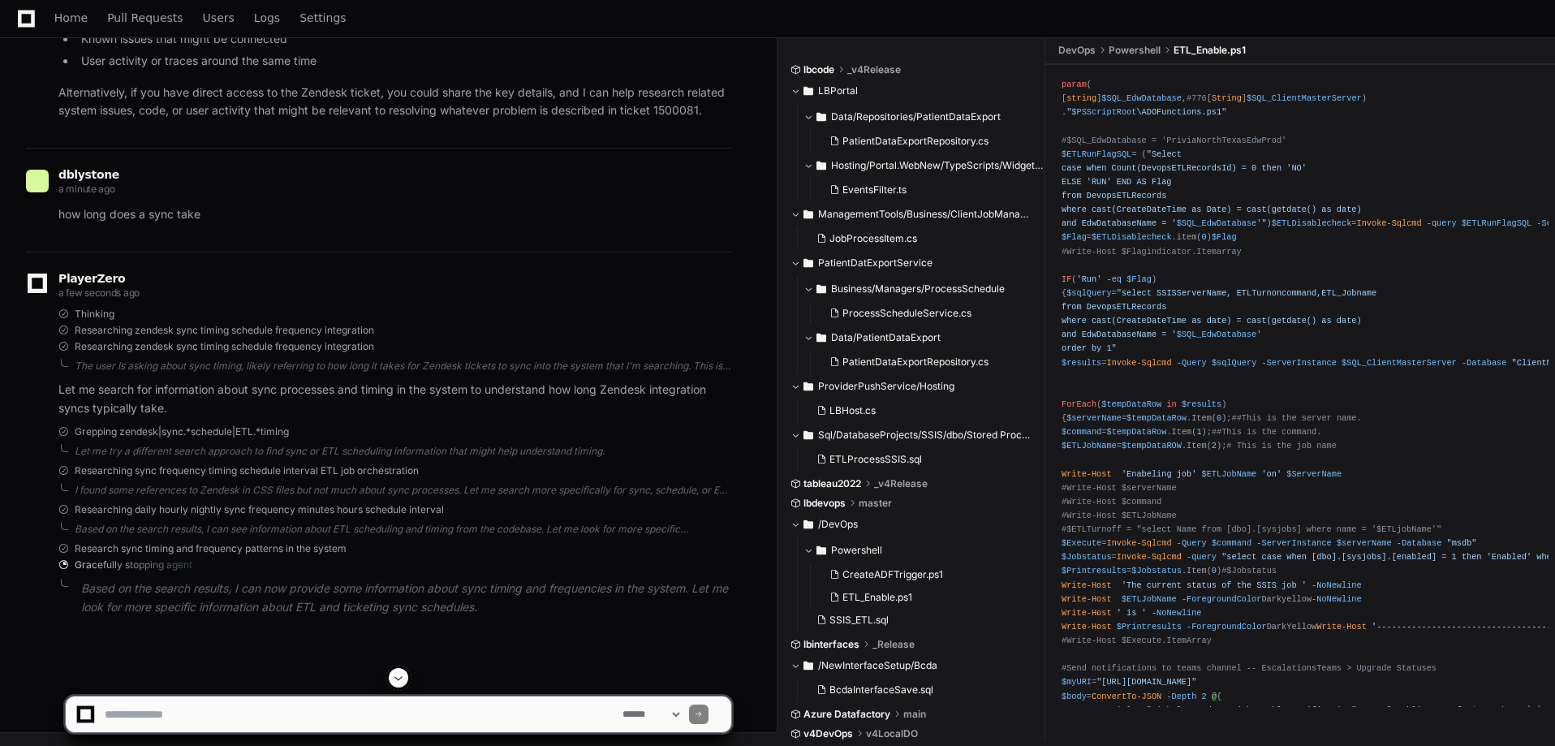
click at [464, 715] on textarea at bounding box center [360, 715] width 518 height 36
click at [254, 15] on span "Logs" at bounding box center [267, 18] width 26 height 10
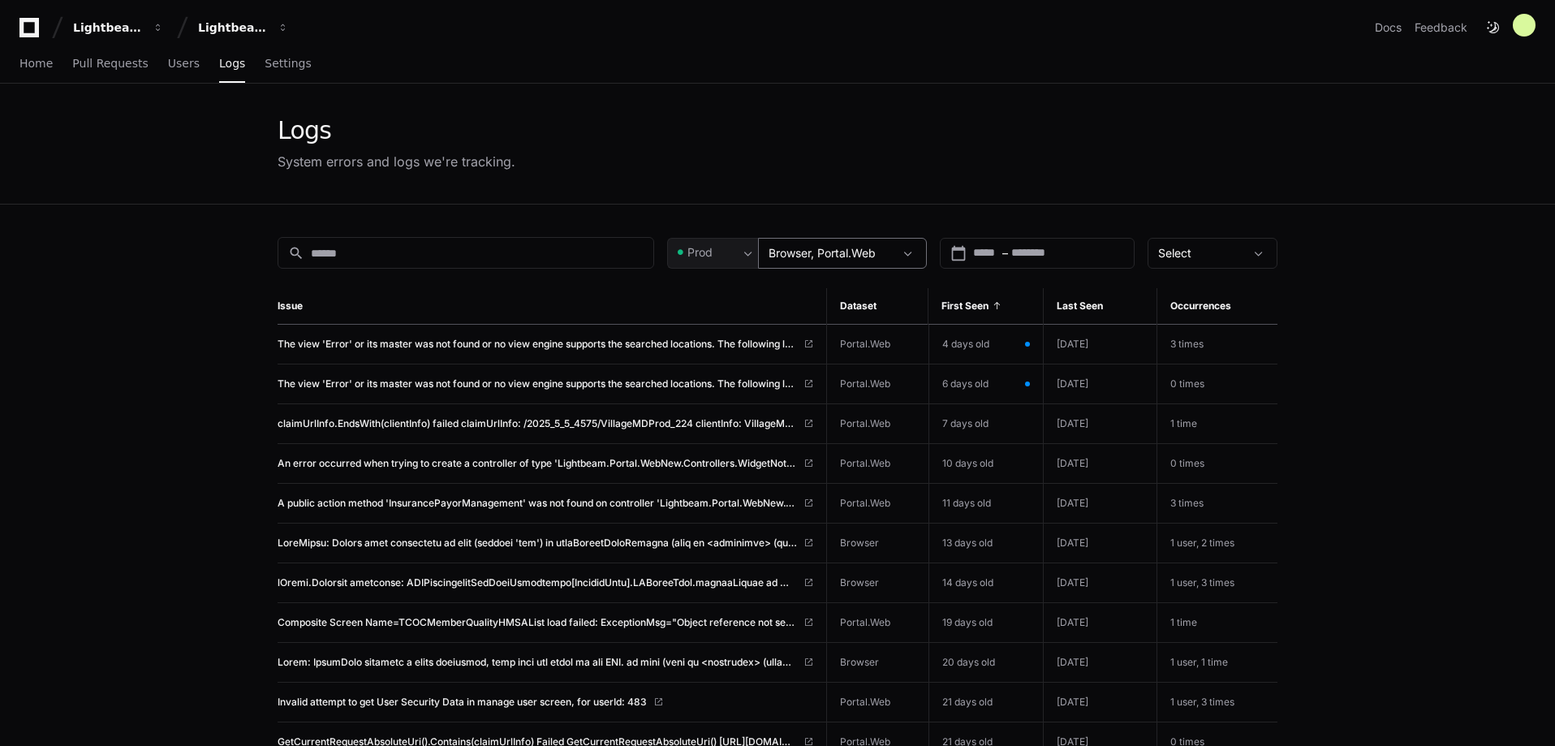
click at [835, 252] on span "Browser, Portal.Web" at bounding box center [822, 253] width 107 height 14
click at [724, 257] on div at bounding box center [777, 373] width 1555 height 746
click at [726, 257] on div "Prod" at bounding box center [707, 252] width 64 height 16
click at [727, 256] on div at bounding box center [777, 373] width 1555 height 746
click at [265, 59] on span "Settings" at bounding box center [288, 63] width 46 height 10
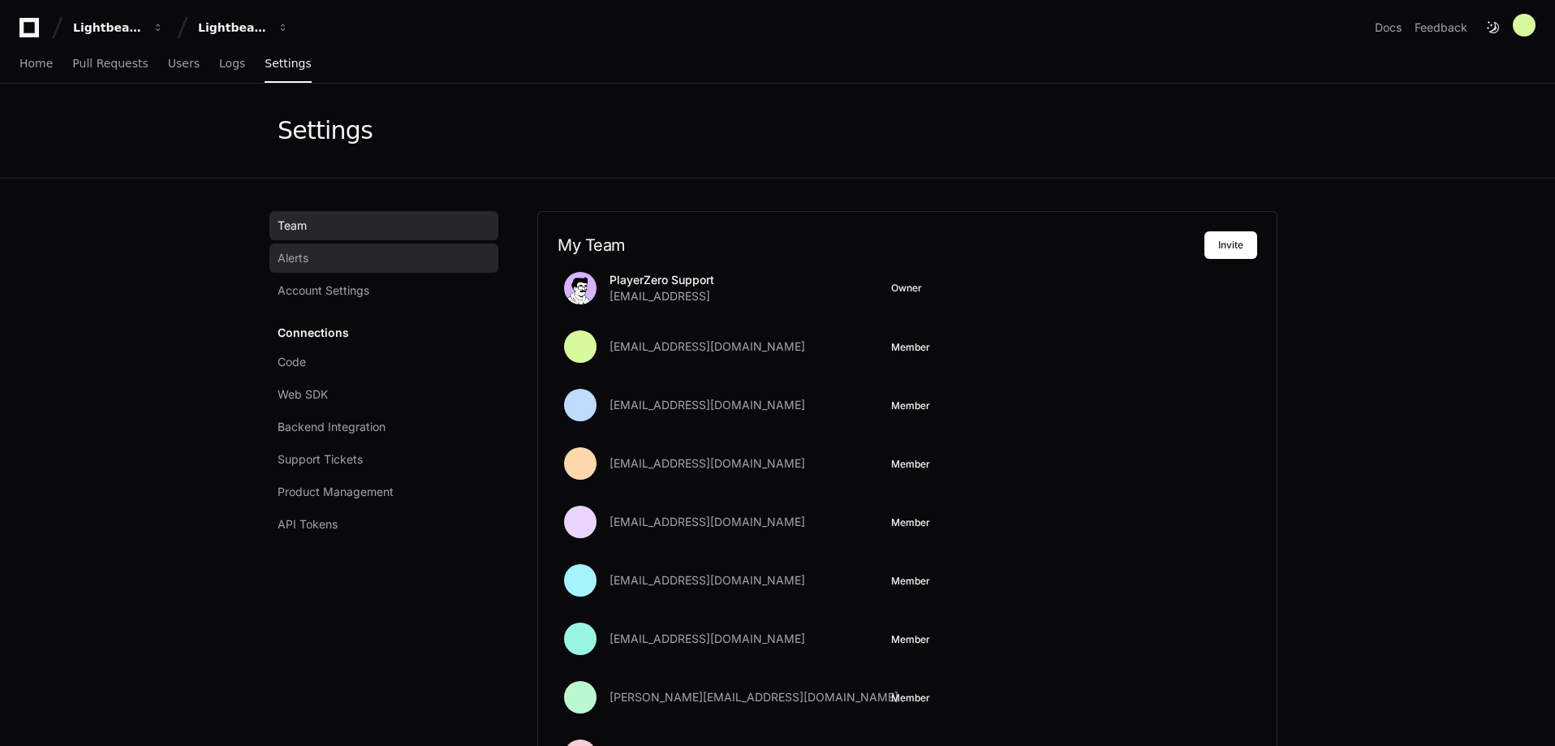
click at [325, 261] on link "Alerts" at bounding box center [384, 258] width 229 height 29
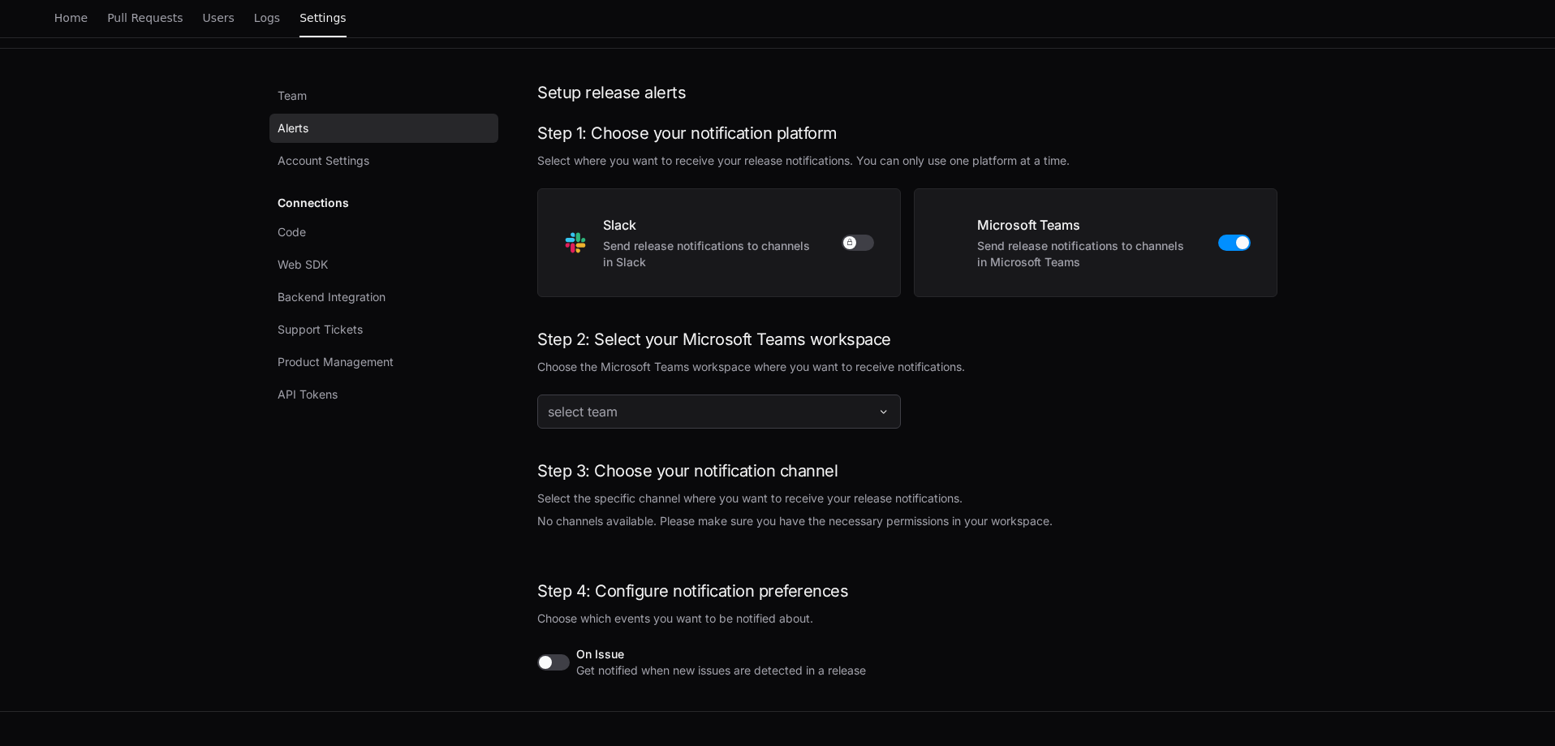
scroll to position [142, 0]
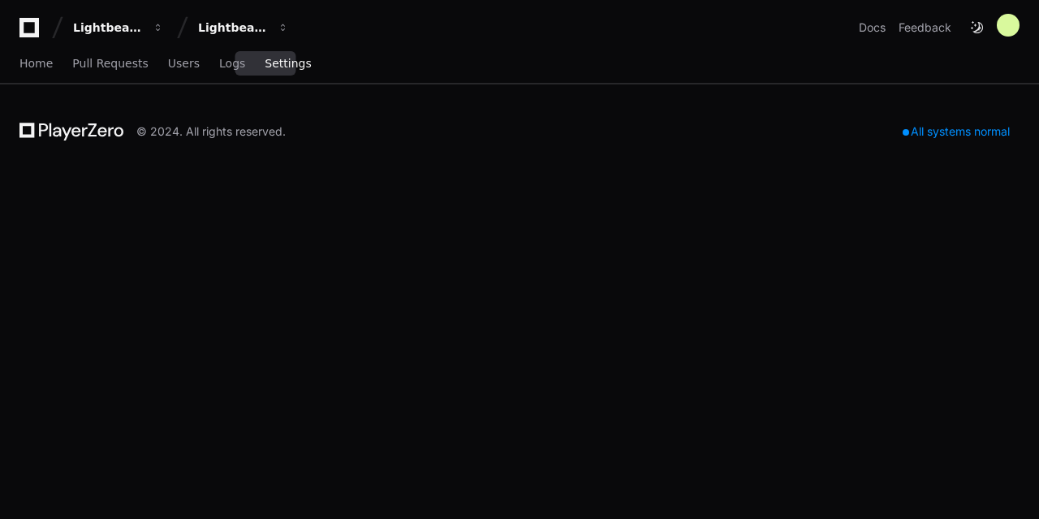
click at [265, 65] on span "Settings" at bounding box center [288, 63] width 46 height 10
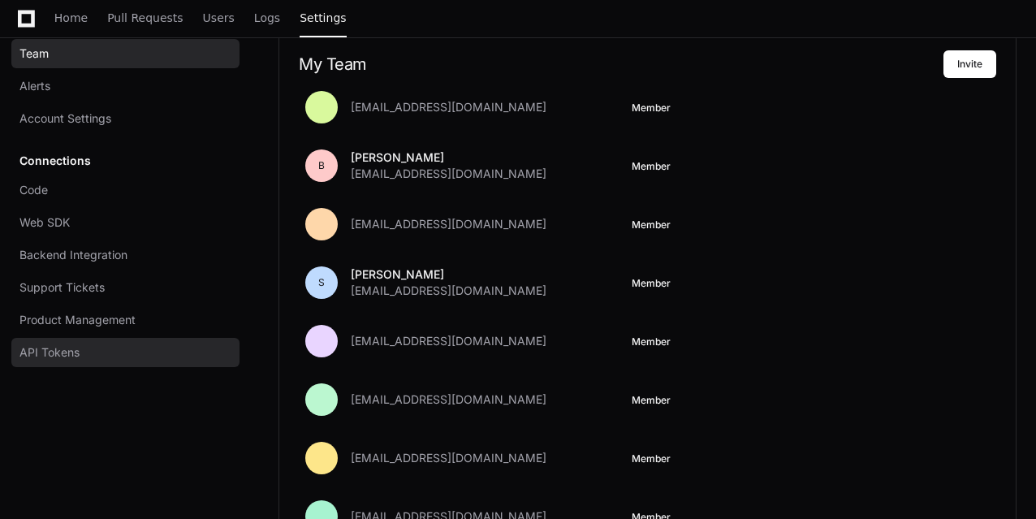
scroll to position [183, 0]
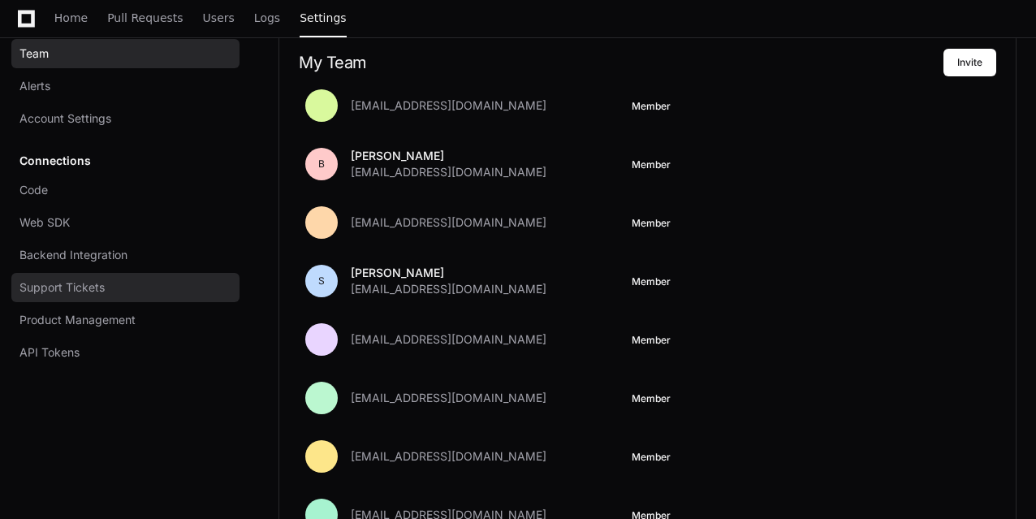
click at [83, 287] on span "Support Tickets" at bounding box center [61, 287] width 85 height 16
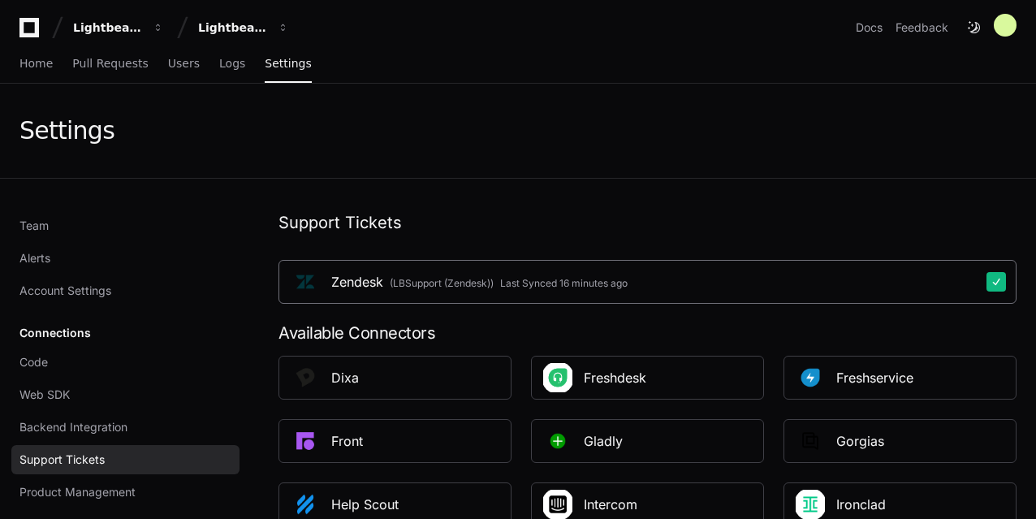
click at [589, 283] on div "Last Synced 16 minutes ago" at bounding box center [563, 283] width 127 height 13
click at [36, 67] on span "Home" at bounding box center [35, 63] width 33 height 10
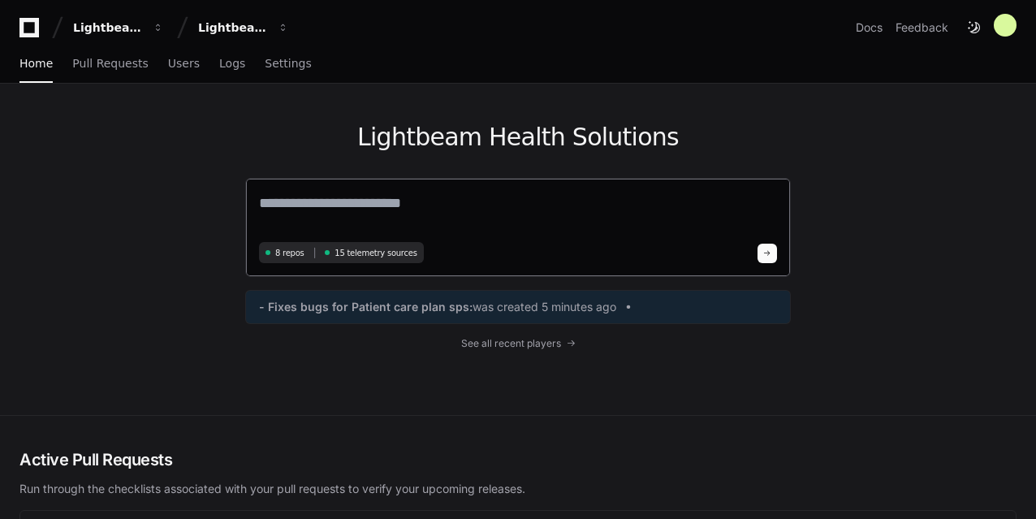
click at [343, 215] on textarea at bounding box center [518, 214] width 518 height 45
click at [287, 248] on span "8 repos" at bounding box center [289, 253] width 29 height 12
click at [370, 252] on span "15 telemetry sources" at bounding box center [375, 253] width 82 height 12
click at [372, 252] on span "15 telemetry sources" at bounding box center [375, 253] width 82 height 12
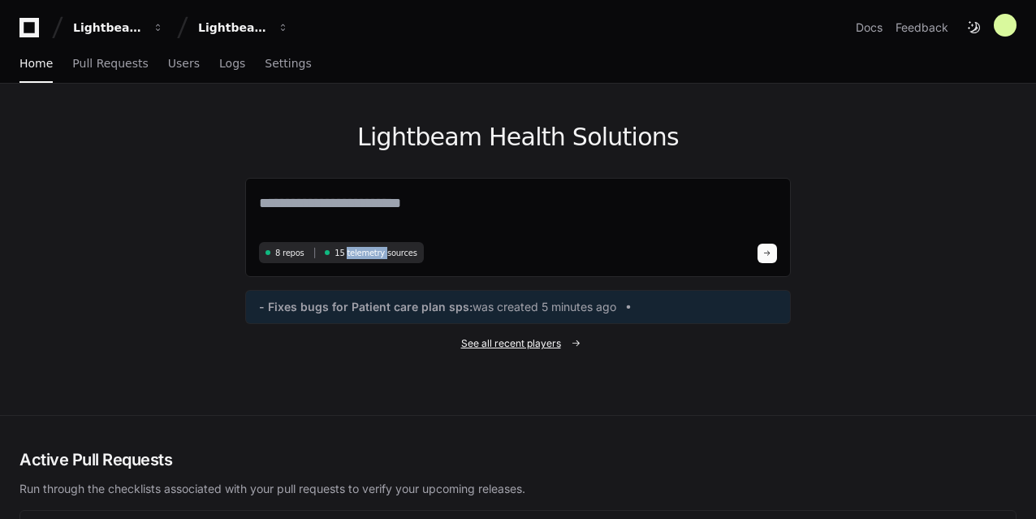
click at [553, 340] on span "See all recent players" at bounding box center [511, 343] width 100 height 13
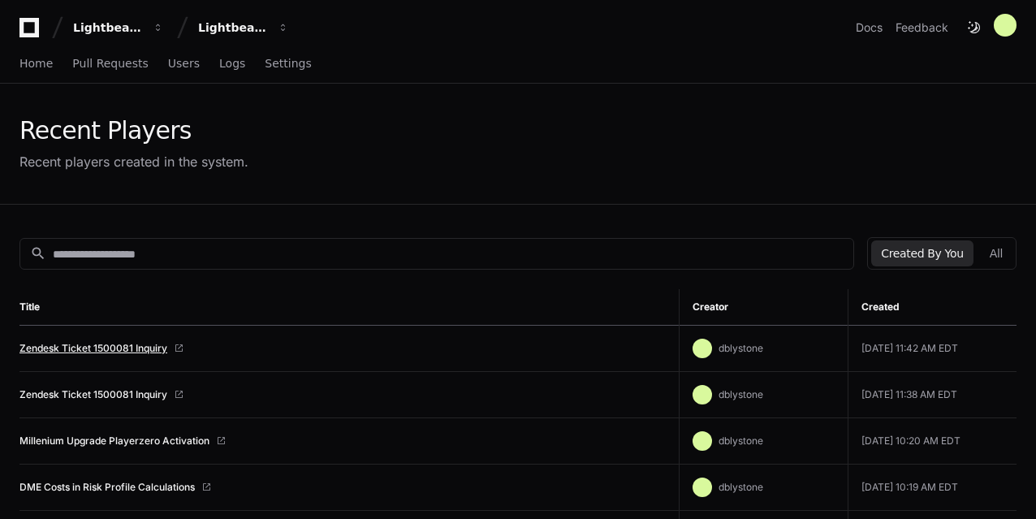
click at [113, 353] on link "Zendesk Ticket 1500081 Inquiry" at bounding box center [93, 348] width 148 height 13
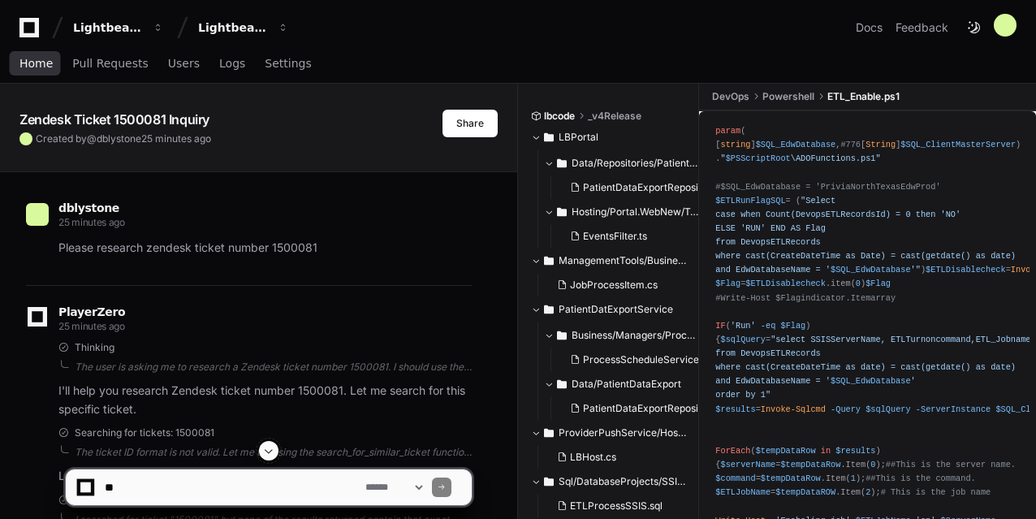
click at [28, 59] on span "Home" at bounding box center [35, 63] width 33 height 10
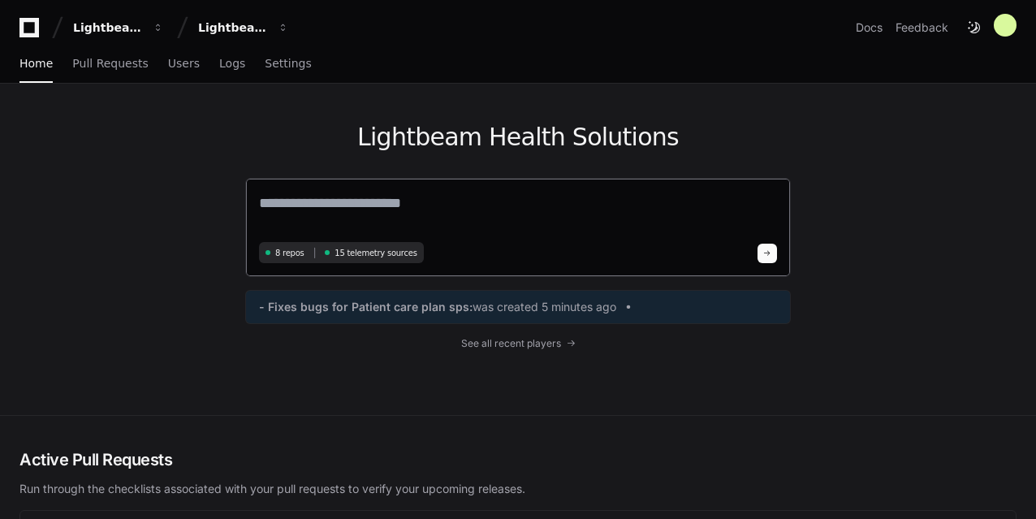
click at [395, 215] on textarea at bounding box center [518, 214] width 518 height 45
click at [380, 201] on textarea "**********" at bounding box center [518, 213] width 518 height 43
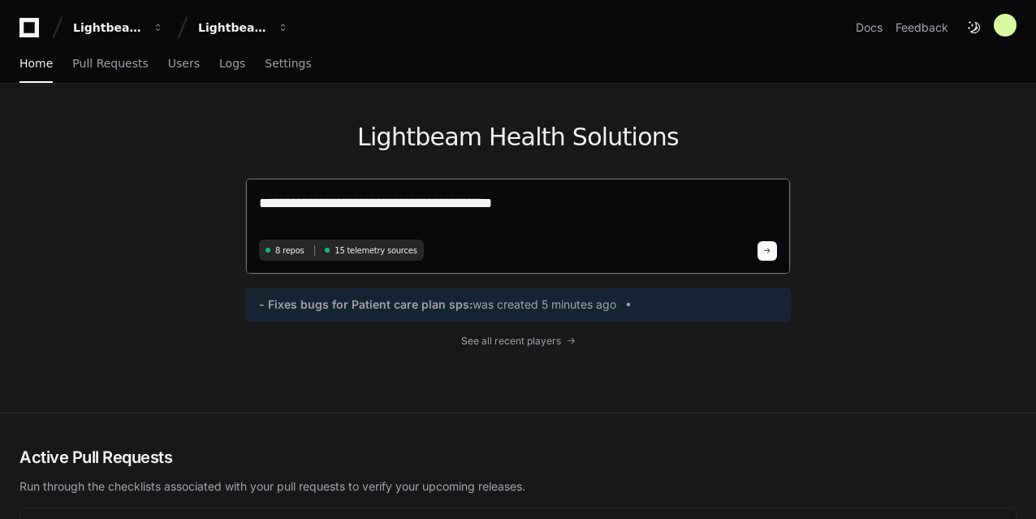
type textarea "**********"
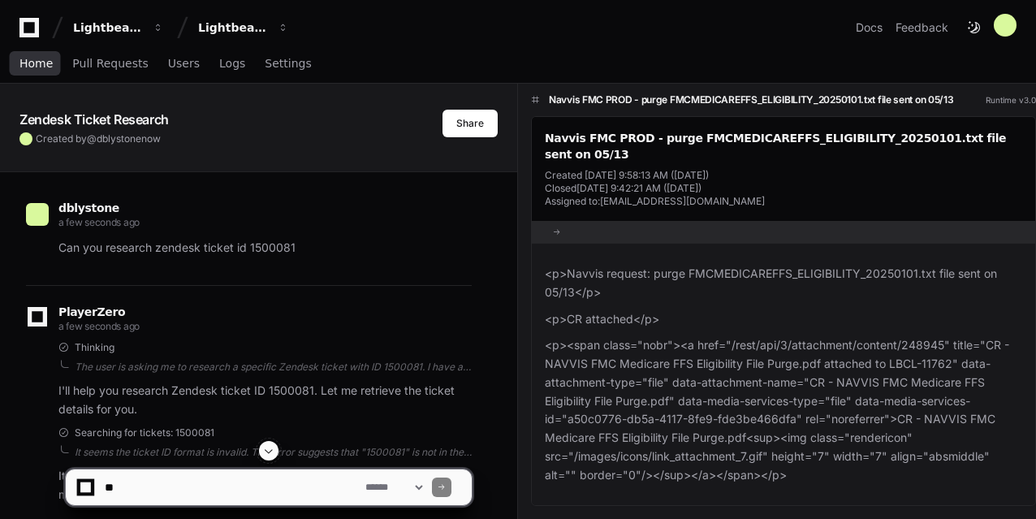
click at [41, 61] on span "Home" at bounding box center [35, 63] width 33 height 10
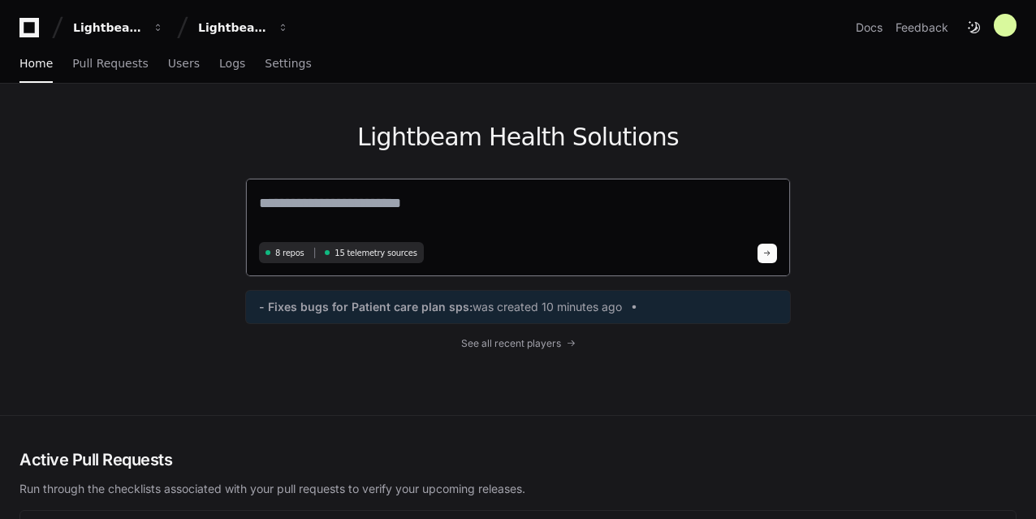
click at [308, 204] on textarea at bounding box center [518, 214] width 518 height 45
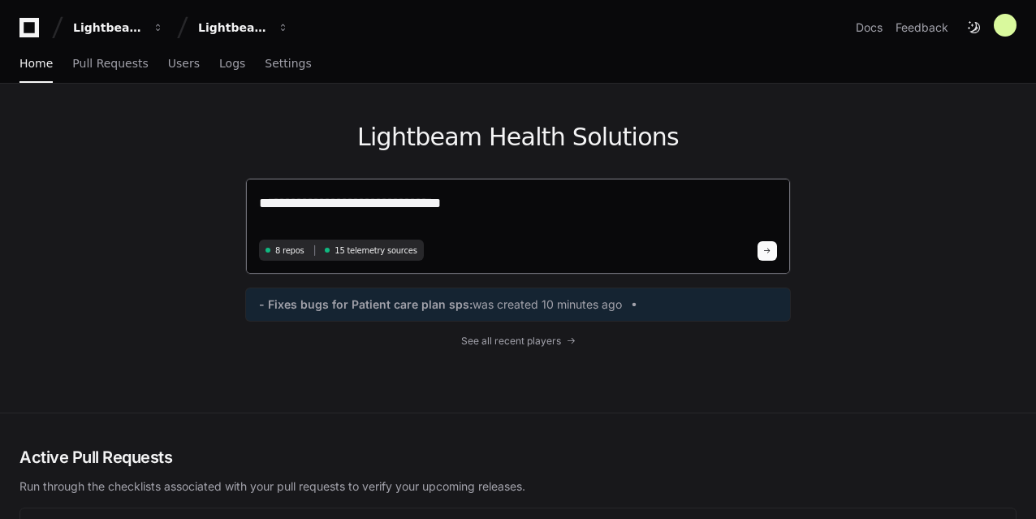
paste textarea "**********"
type textarea "**********"
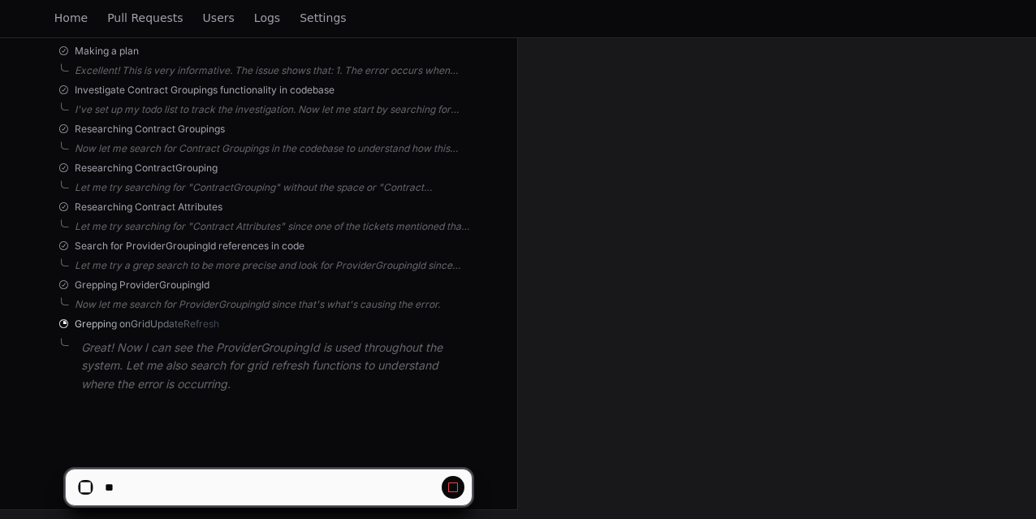
scroll to position [810, 0]
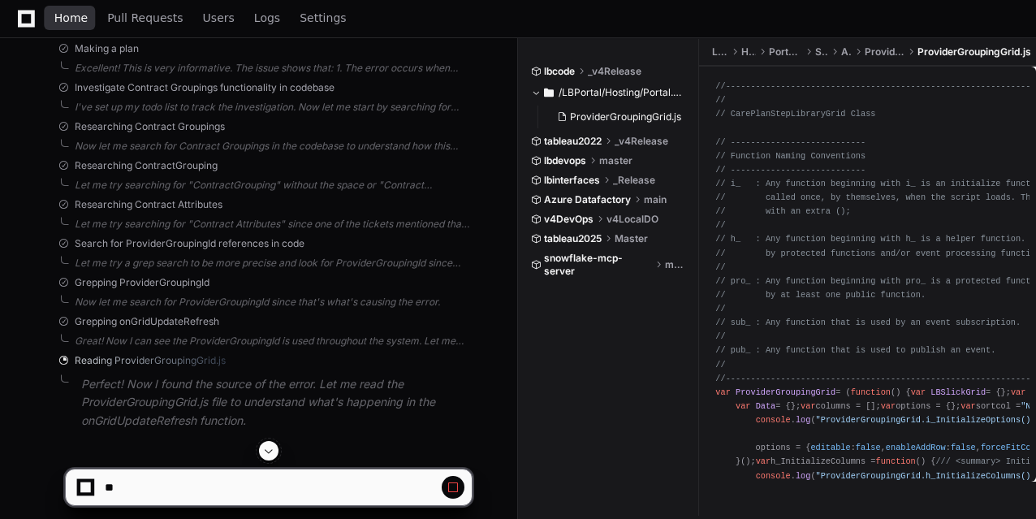
click at [80, 17] on span "Home" at bounding box center [70, 18] width 33 height 10
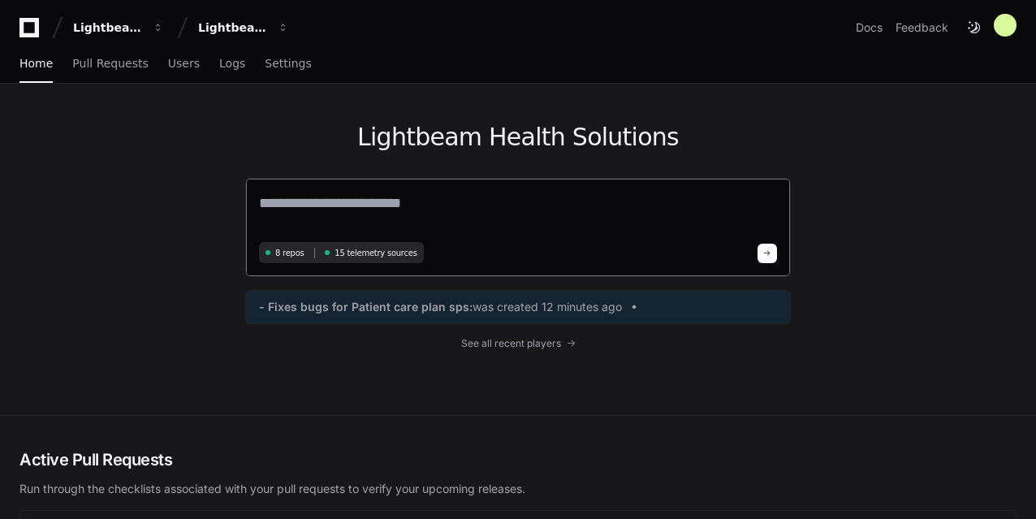
click at [370, 256] on span "15 telemetry sources" at bounding box center [375, 253] width 82 height 12
click at [399, 197] on textarea at bounding box center [518, 214] width 518 height 45
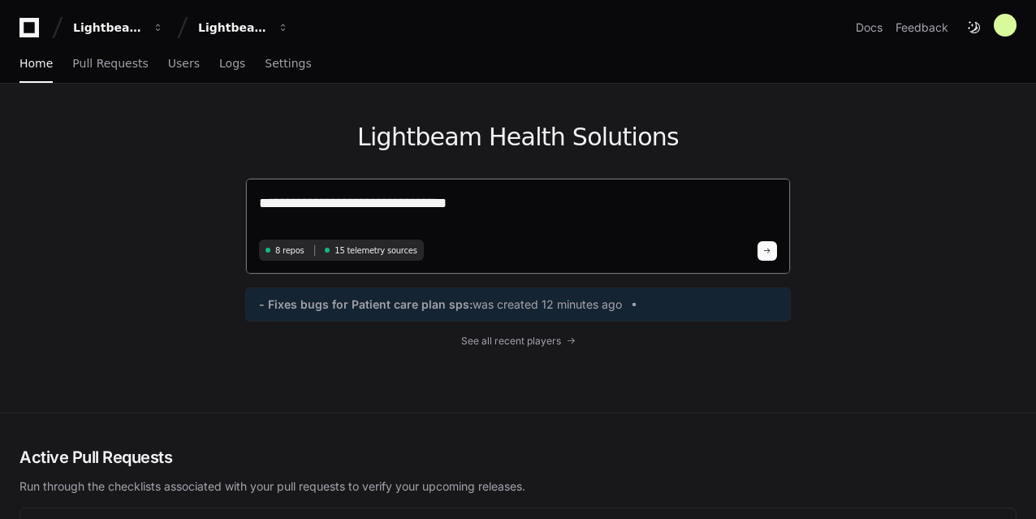
type textarea "**********"
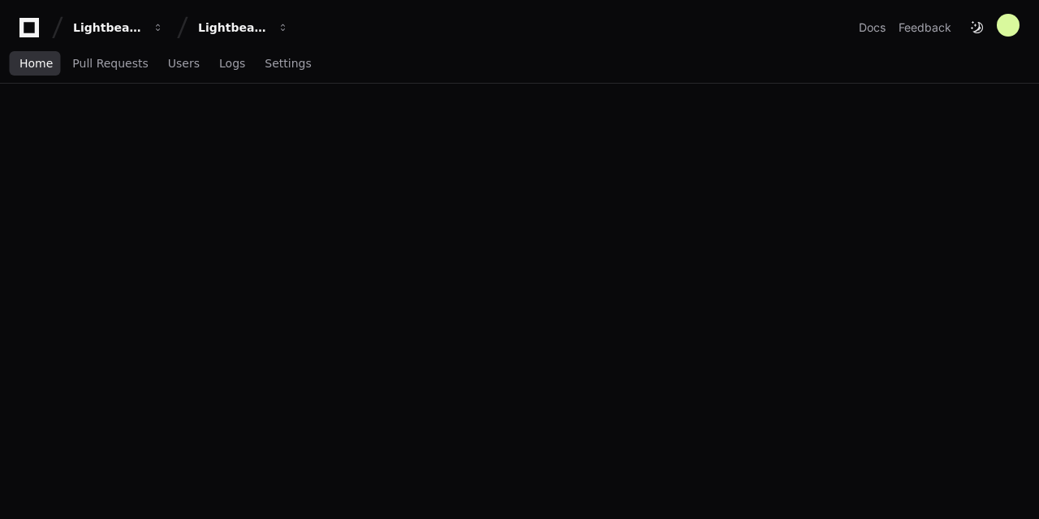
click at [28, 68] on span "Home" at bounding box center [35, 63] width 33 height 10
